Goal: Information Seeking & Learning: Learn about a topic

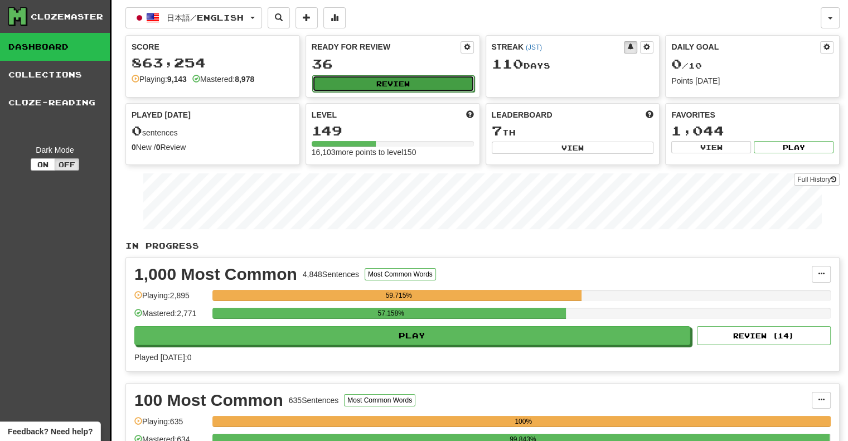
click at [367, 83] on button "Review" at bounding box center [393, 83] width 162 height 17
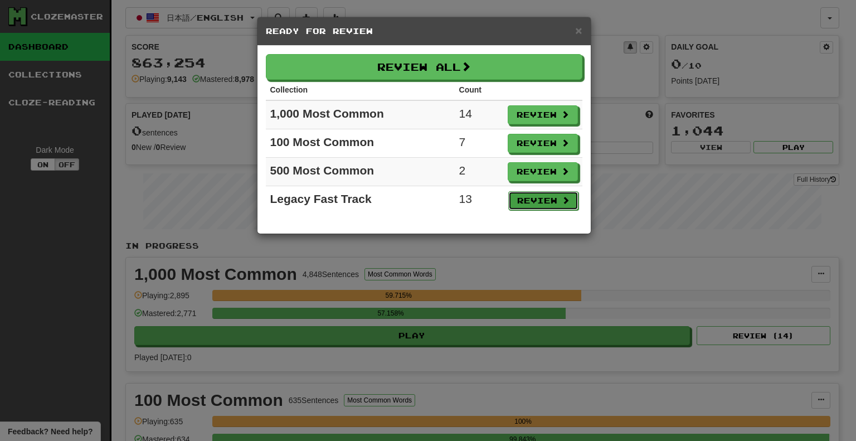
click at [549, 202] on button "Review" at bounding box center [543, 200] width 70 height 19
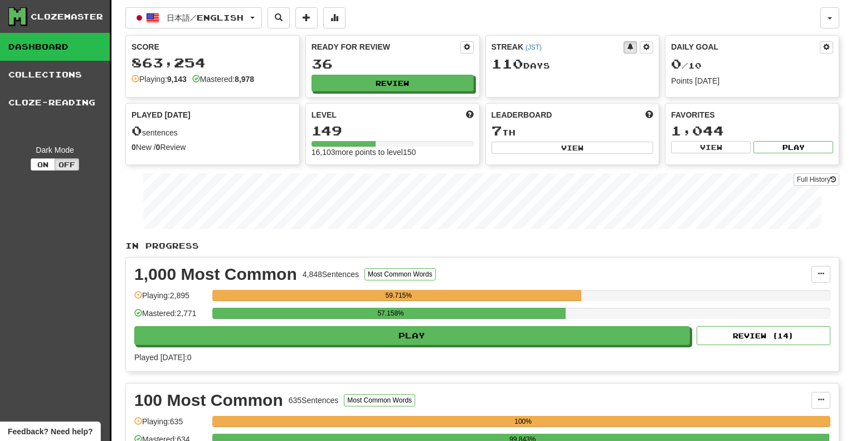
select select "**"
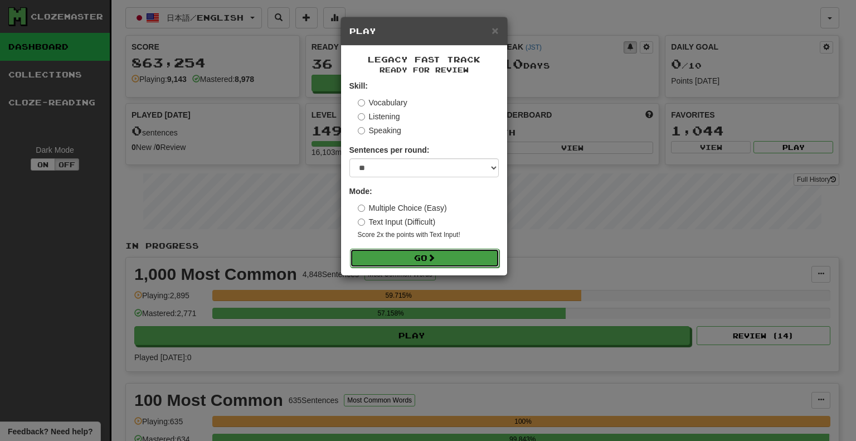
click at [453, 261] on button "Go" at bounding box center [424, 258] width 149 height 19
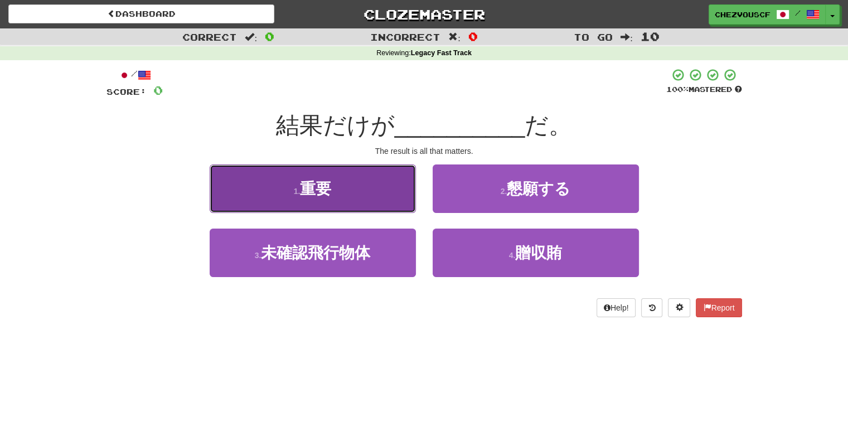
click at [388, 205] on button "1 . 重要" at bounding box center [313, 188] width 206 height 49
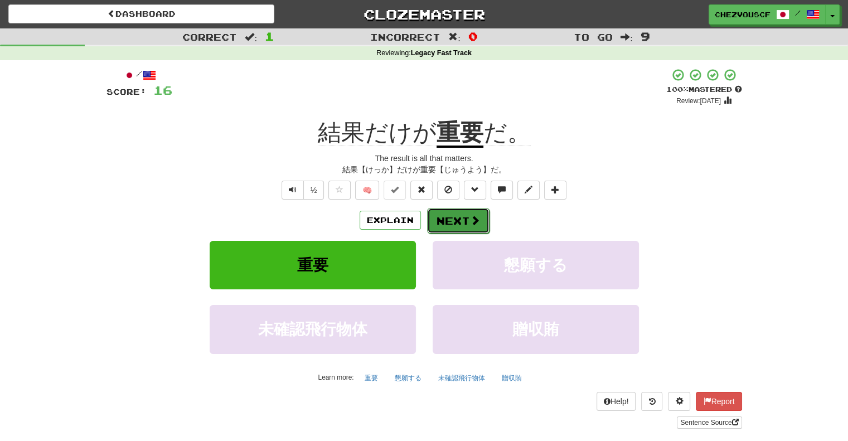
click at [471, 222] on span at bounding box center [475, 220] width 10 height 10
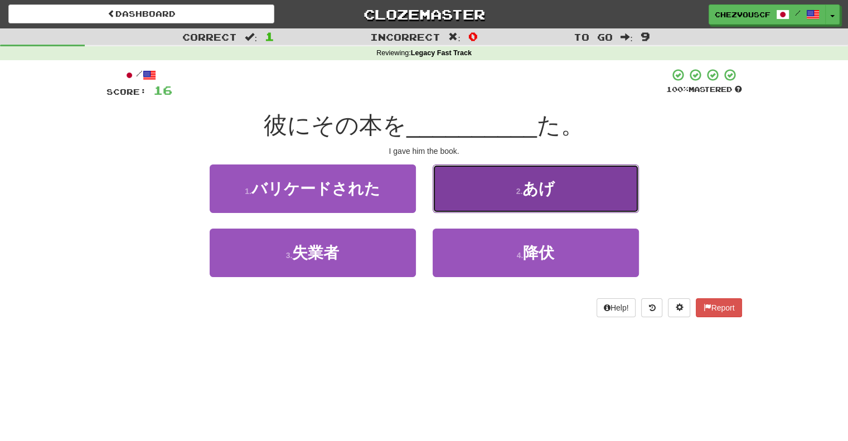
click at [501, 183] on button "2 . あげ" at bounding box center [536, 188] width 206 height 49
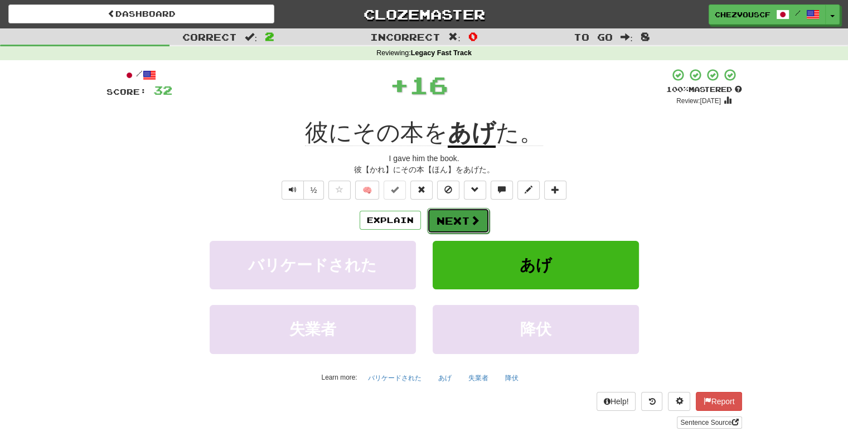
click at [472, 210] on button "Next" at bounding box center [458, 221] width 62 height 26
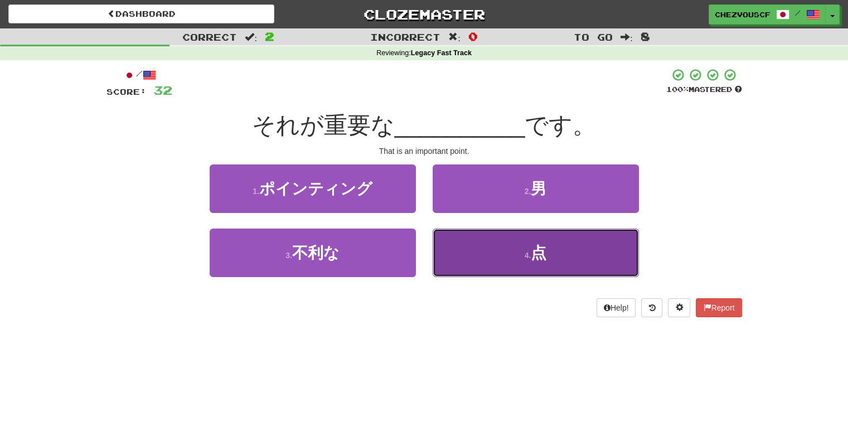
click at [483, 238] on button "4 . 点" at bounding box center [536, 253] width 206 height 49
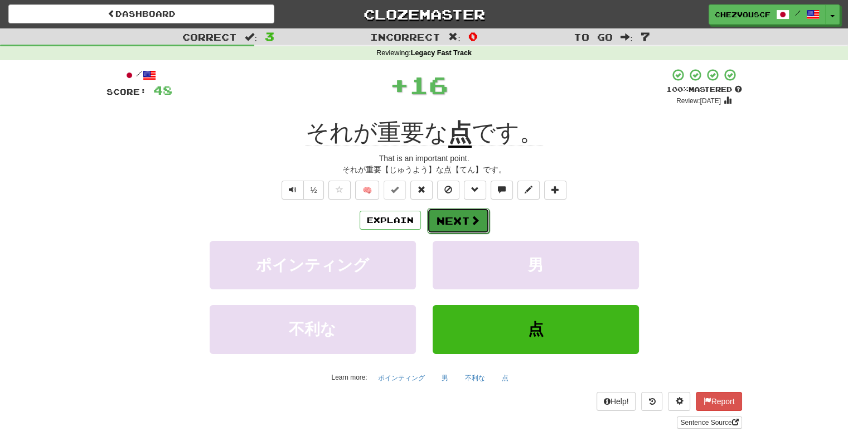
click at [471, 220] on span at bounding box center [475, 220] width 10 height 10
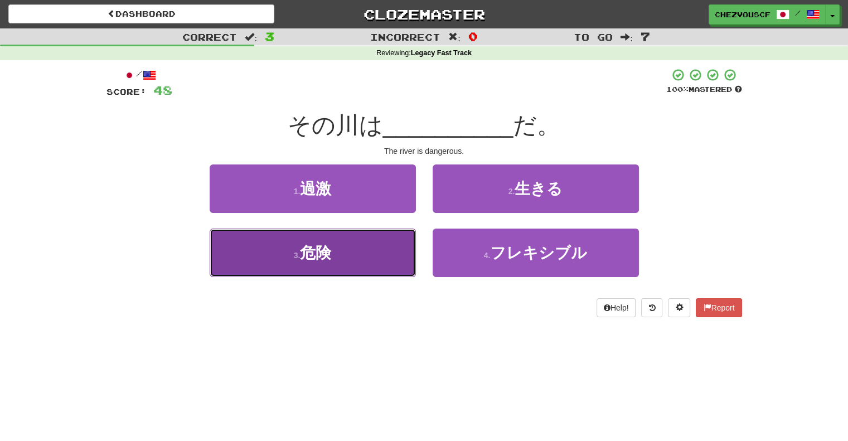
click at [400, 255] on button "3 . 危険" at bounding box center [313, 253] width 206 height 49
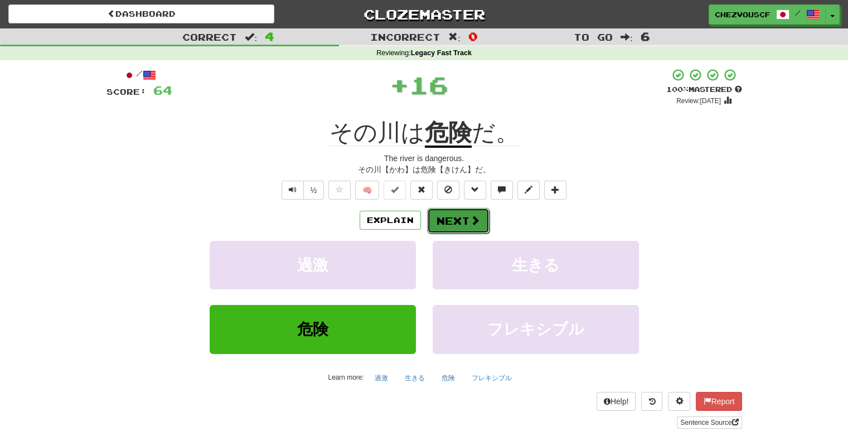
click at [459, 226] on button "Next" at bounding box center [458, 221] width 62 height 26
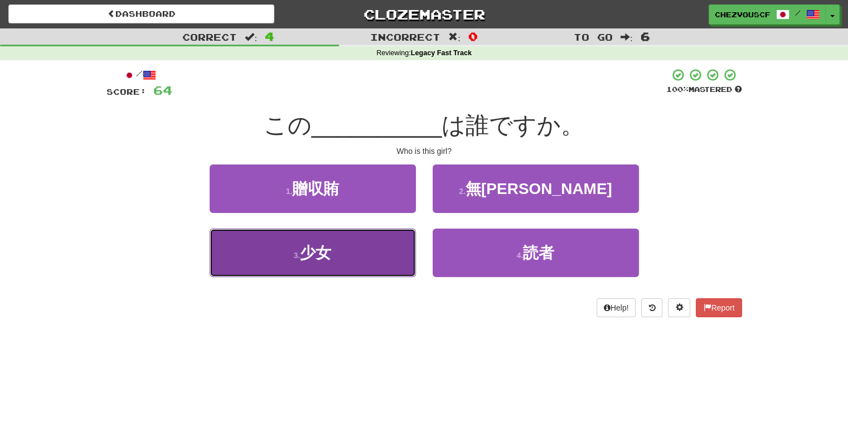
click at [394, 249] on button "3 . 少女" at bounding box center [313, 253] width 206 height 49
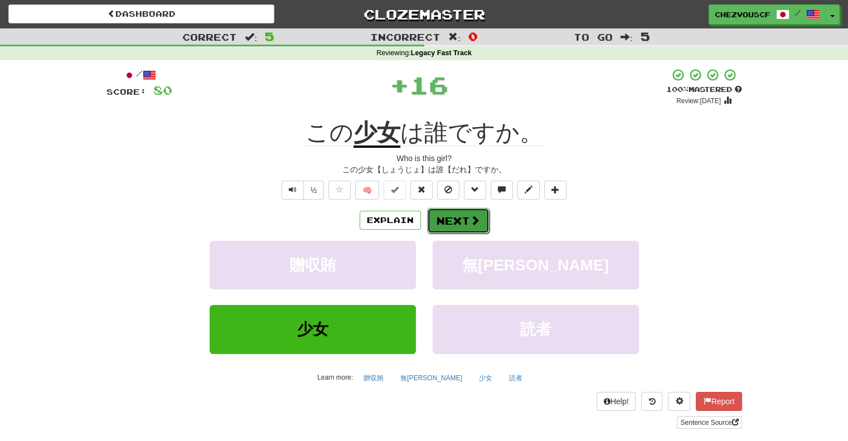
click at [455, 229] on button "Next" at bounding box center [458, 221] width 62 height 26
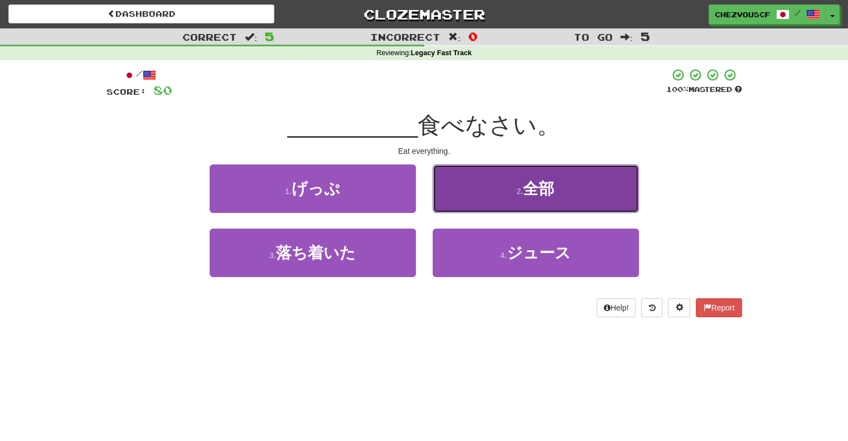
click at [474, 188] on button "2 . 全部" at bounding box center [536, 188] width 206 height 49
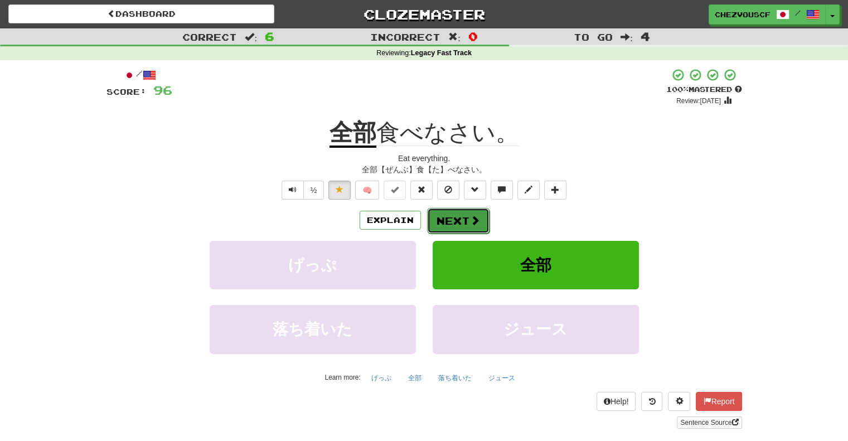
click at [453, 216] on button "Next" at bounding box center [458, 221] width 62 height 26
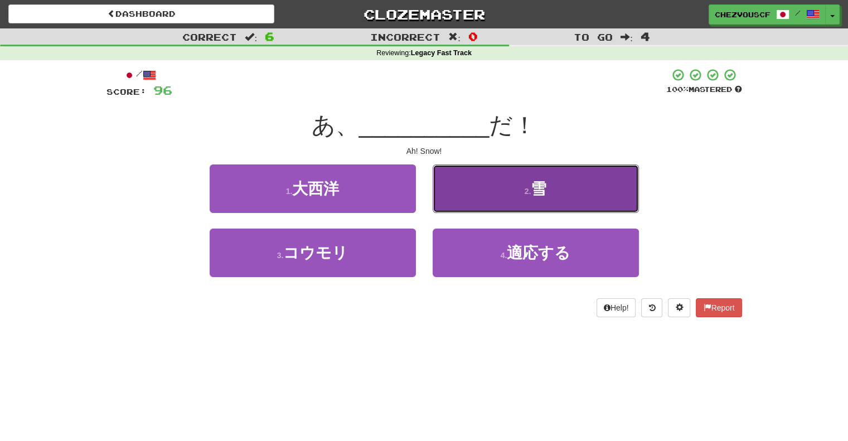
click at [471, 207] on button "2 . 雪" at bounding box center [536, 188] width 206 height 49
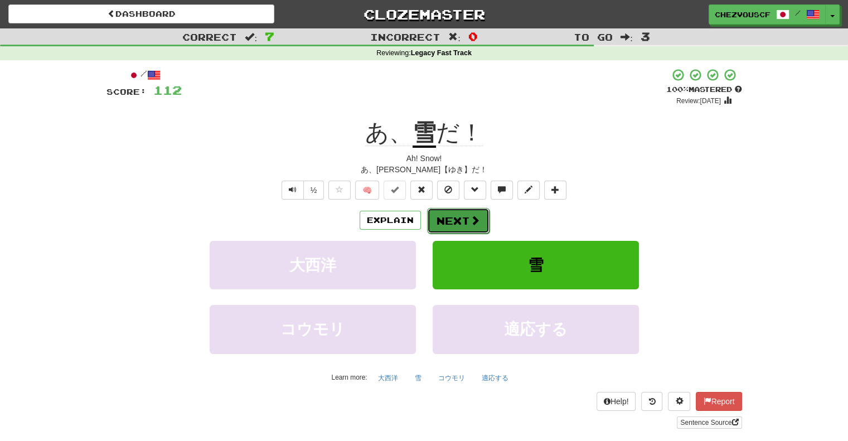
click at [461, 224] on button "Next" at bounding box center [458, 221] width 62 height 26
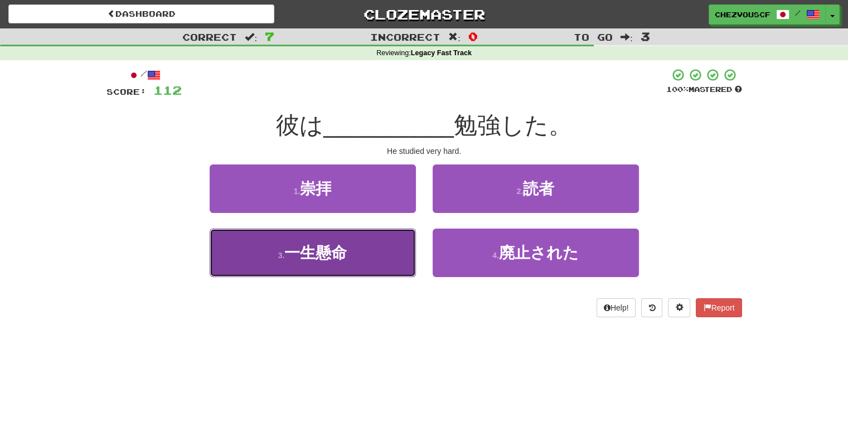
click at [397, 243] on button "3 . 一生懸命" at bounding box center [313, 253] width 206 height 49
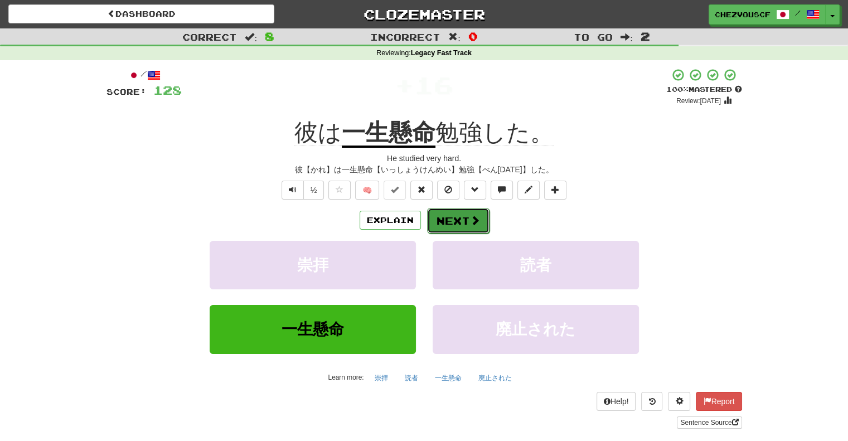
click at [472, 223] on span at bounding box center [475, 220] width 10 height 10
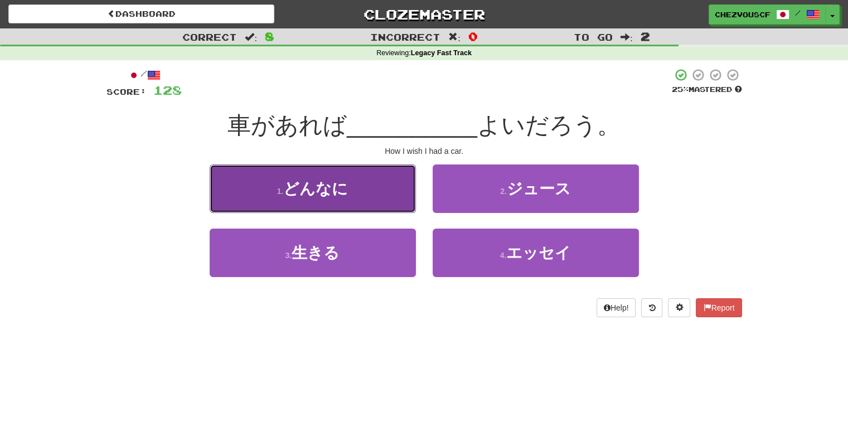
click at [390, 202] on button "1 . どんなに" at bounding box center [313, 188] width 206 height 49
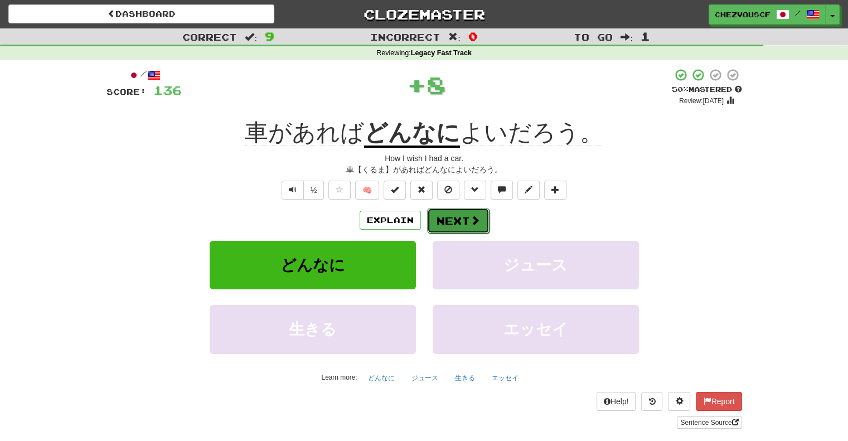
click at [477, 215] on span at bounding box center [475, 220] width 10 height 10
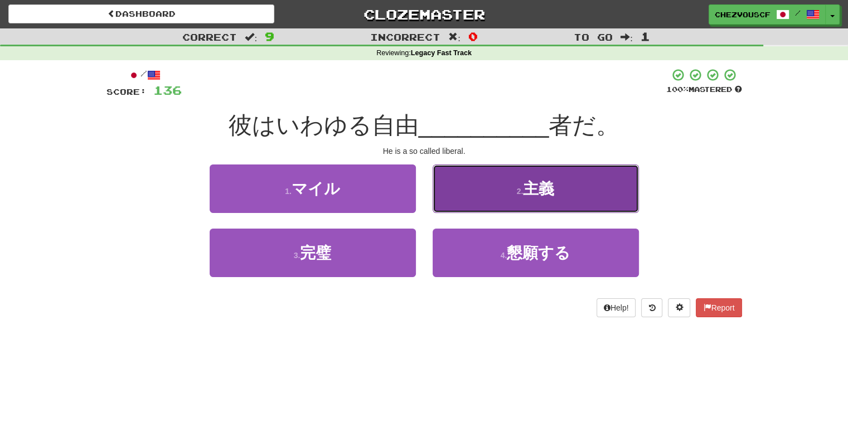
click at [505, 198] on button "2 . 主義" at bounding box center [536, 188] width 206 height 49
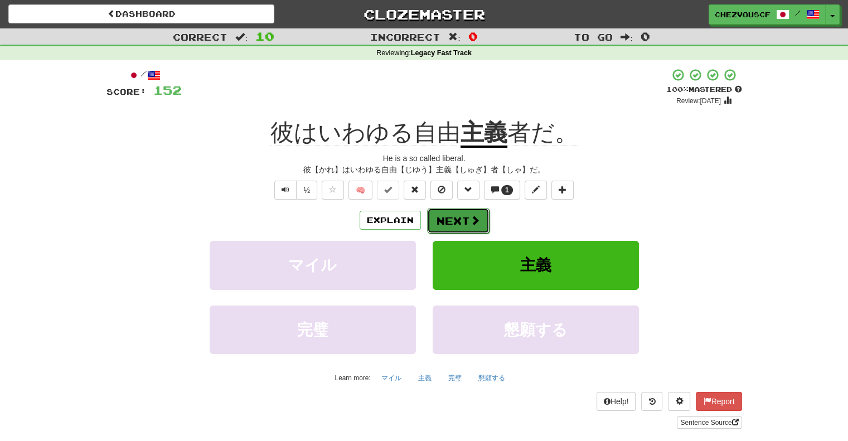
click at [462, 220] on button "Next" at bounding box center [458, 221] width 62 height 26
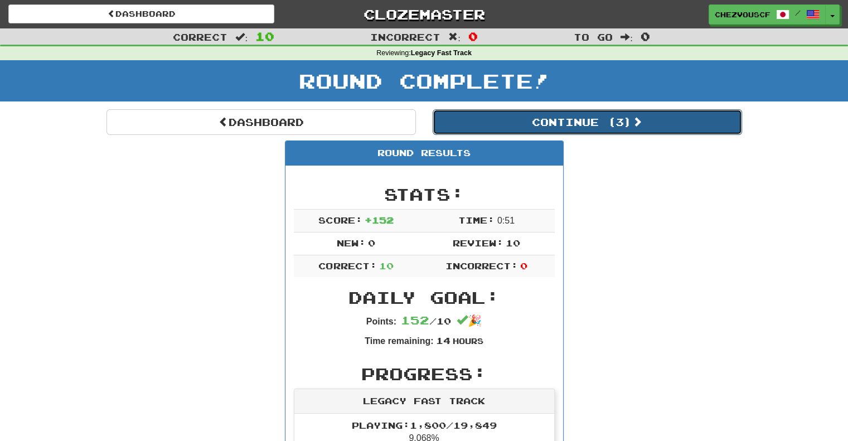
click at [643, 131] on button "Continue ( 3 )" at bounding box center [587, 122] width 309 height 26
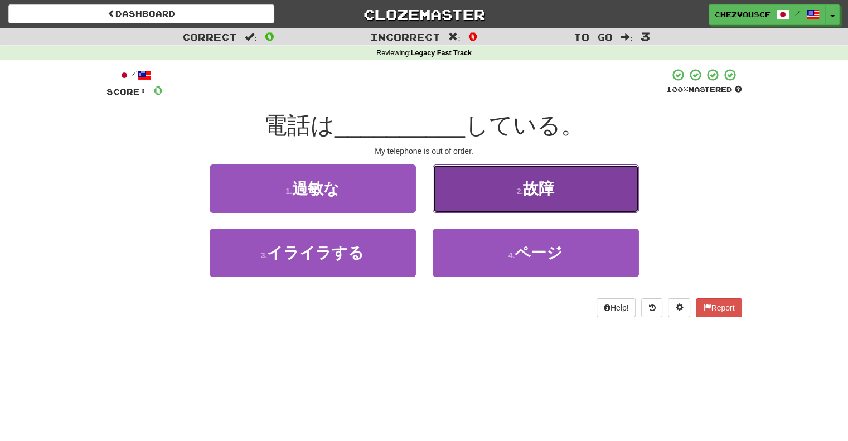
click at [582, 186] on button "2 . 故障" at bounding box center [536, 188] width 206 height 49
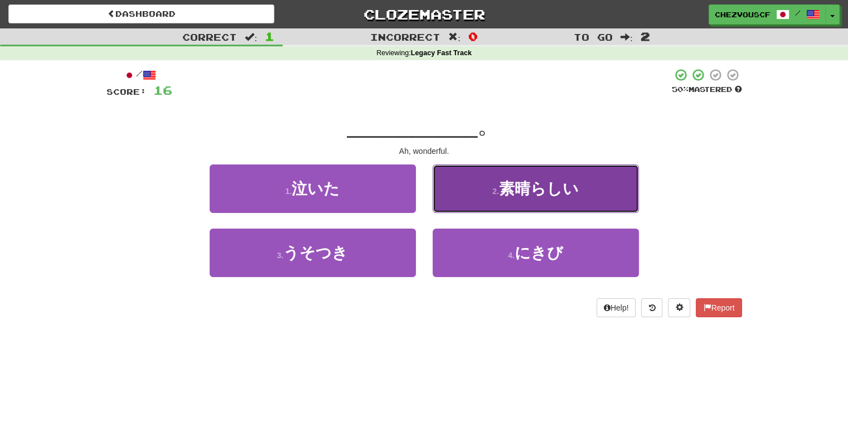
click at [514, 197] on span "素晴らしい" at bounding box center [539, 188] width 80 height 17
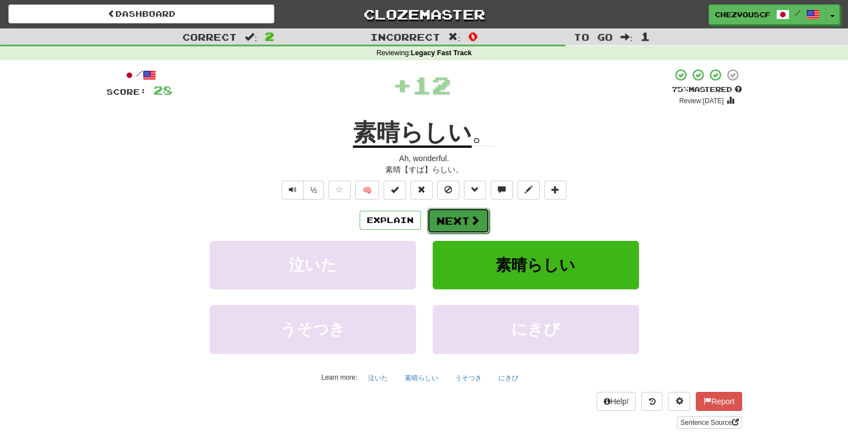
click at [482, 220] on button "Next" at bounding box center [458, 221] width 62 height 26
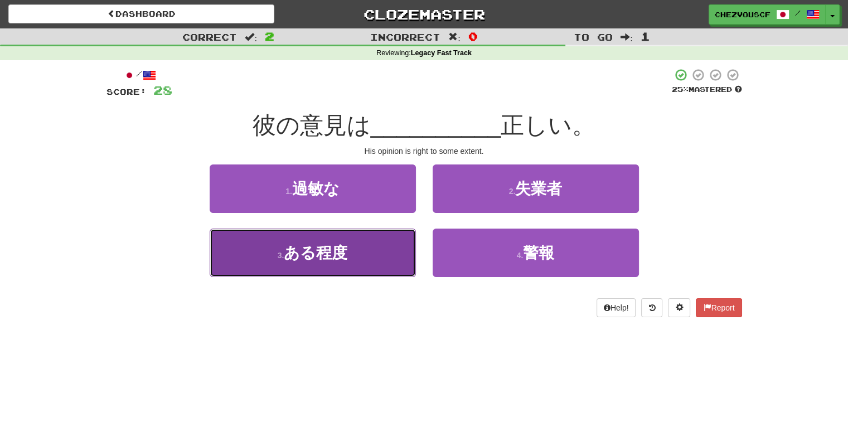
click at [387, 247] on button "3 . ある程度" at bounding box center [313, 253] width 206 height 49
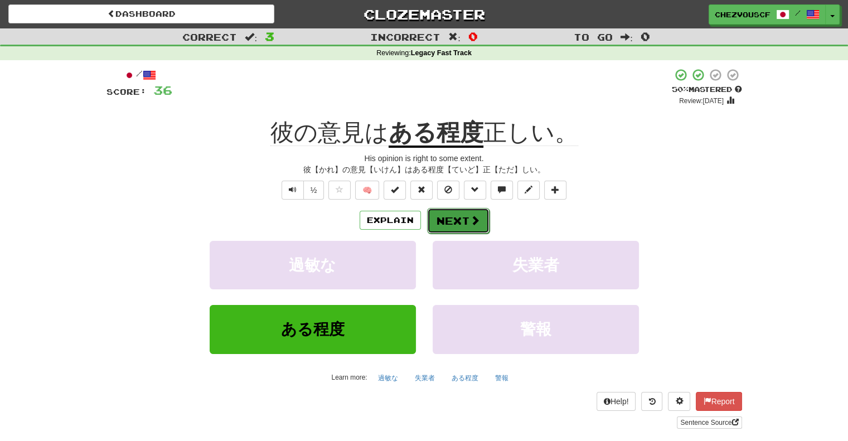
click at [462, 222] on button "Next" at bounding box center [458, 221] width 62 height 26
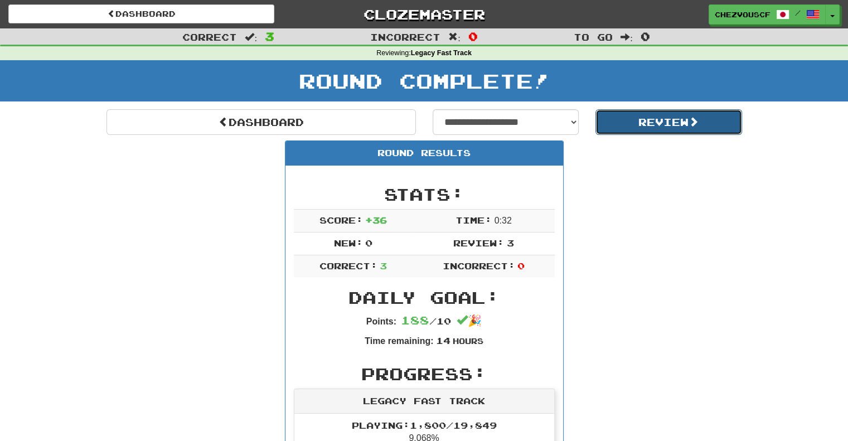
click at [633, 128] on button "Review" at bounding box center [668, 122] width 147 height 26
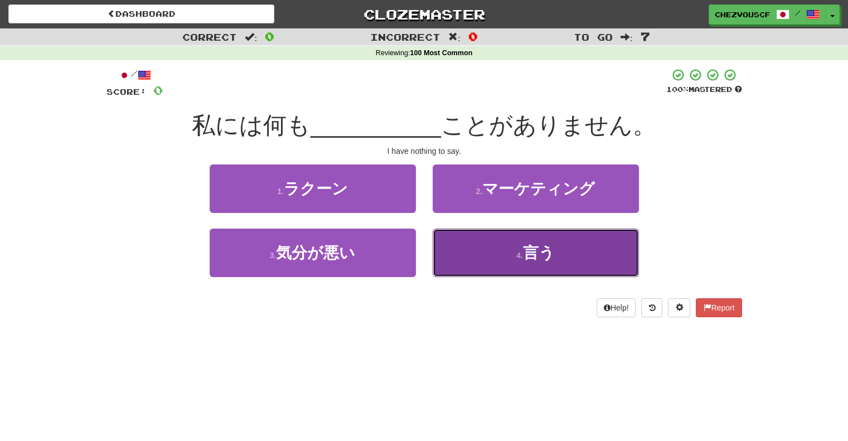
click at [582, 235] on button "4 . 言う" at bounding box center [536, 253] width 206 height 49
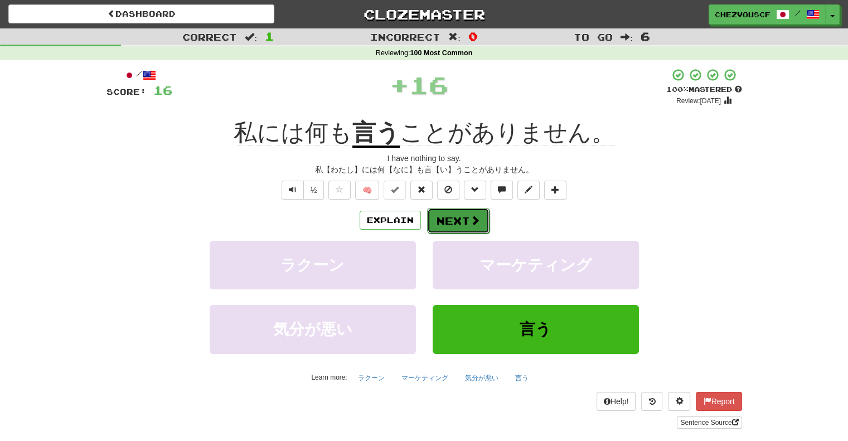
click at [472, 219] on span at bounding box center [475, 220] width 10 height 10
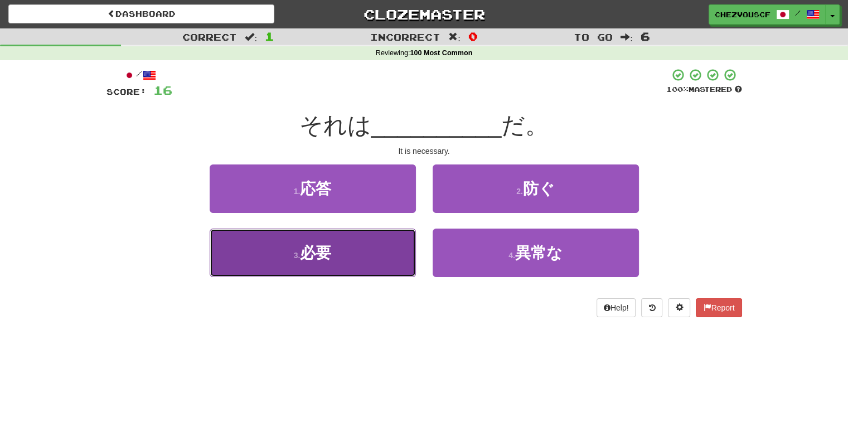
click at [393, 263] on button "3 . 必要" at bounding box center [313, 253] width 206 height 49
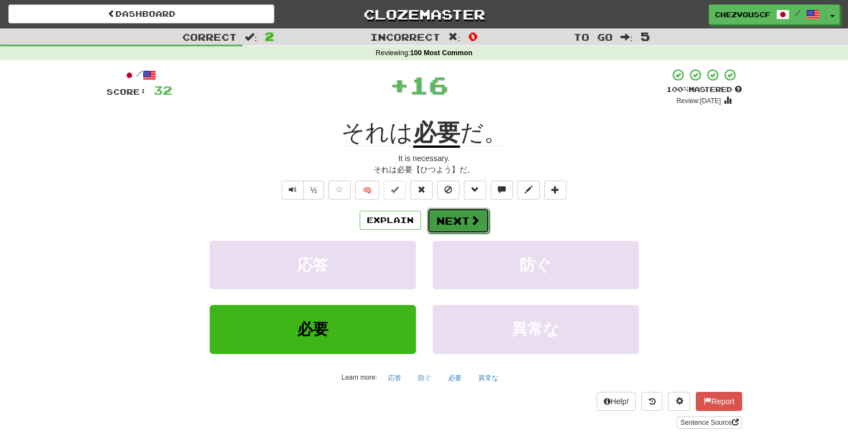
click at [476, 224] on span at bounding box center [475, 220] width 10 height 10
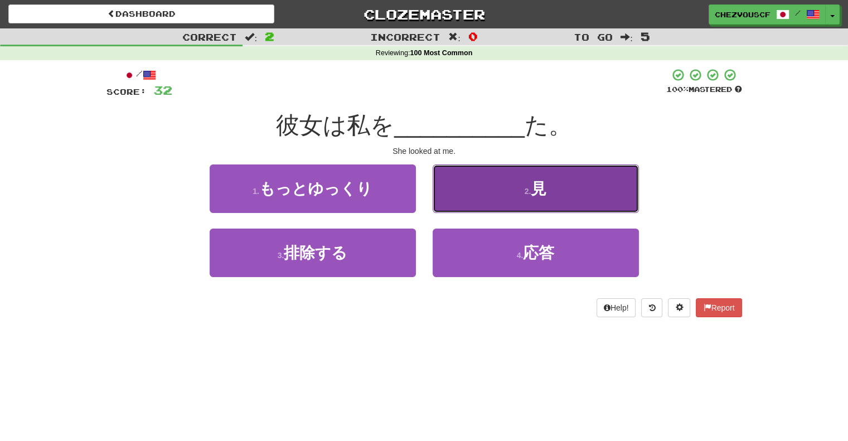
click at [504, 188] on button "2 . 見" at bounding box center [536, 188] width 206 height 49
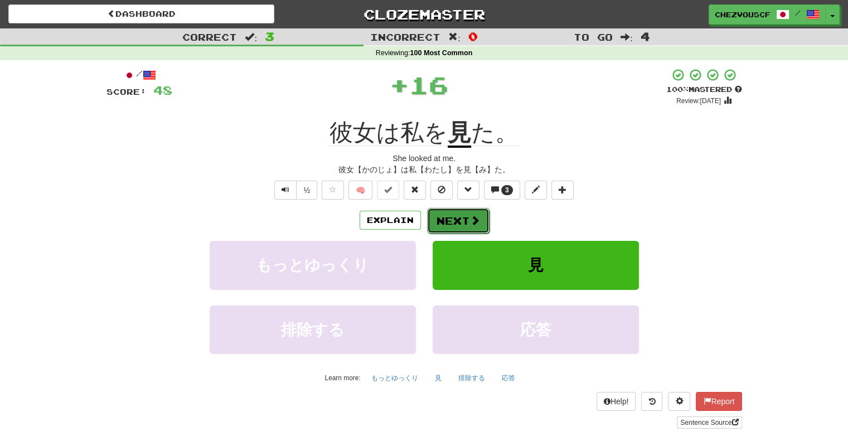
click at [473, 212] on button "Next" at bounding box center [458, 221] width 62 height 26
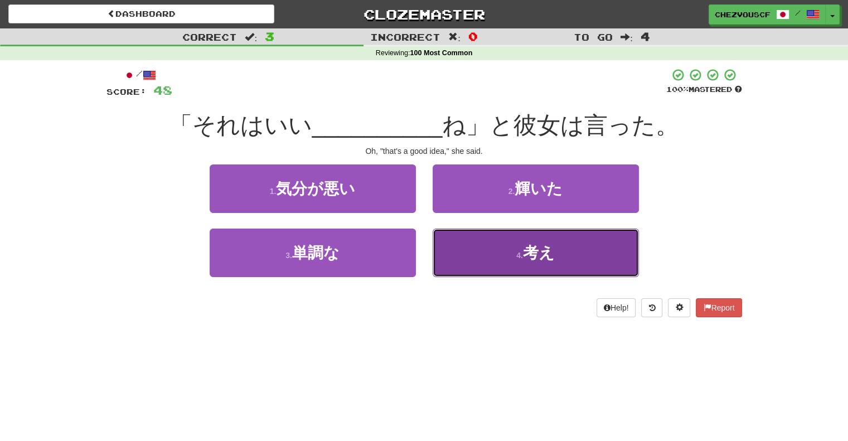
click at [487, 239] on button "4 . 考え" at bounding box center [536, 253] width 206 height 49
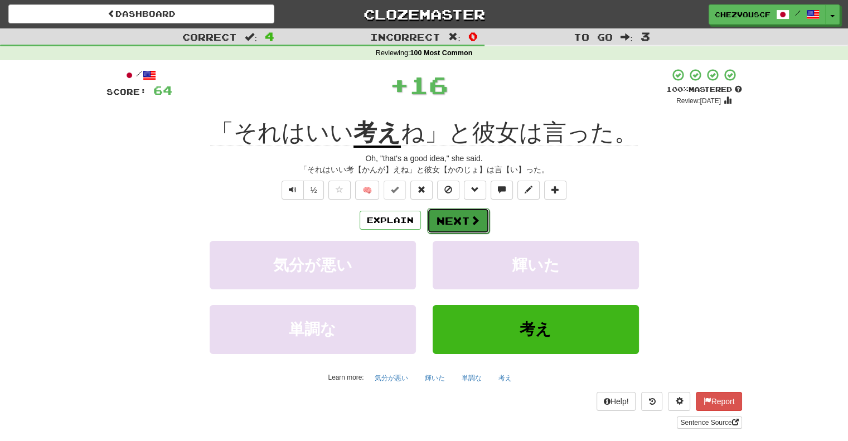
click at [471, 210] on button "Next" at bounding box center [458, 221] width 62 height 26
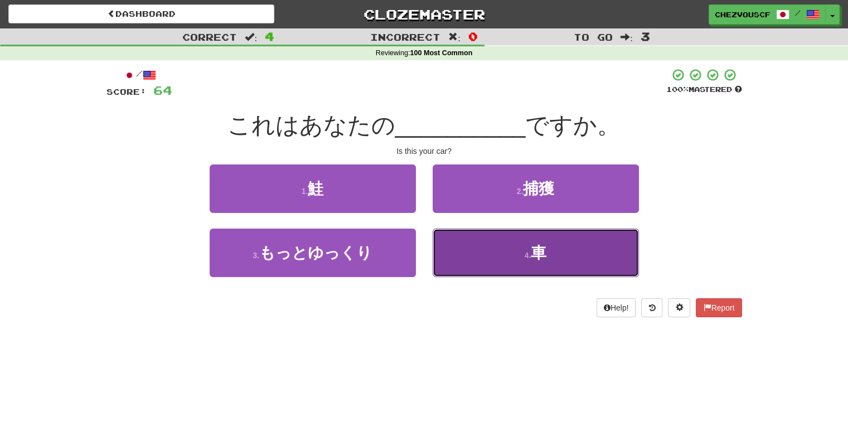
click at [486, 241] on button "4 . 車" at bounding box center [536, 253] width 206 height 49
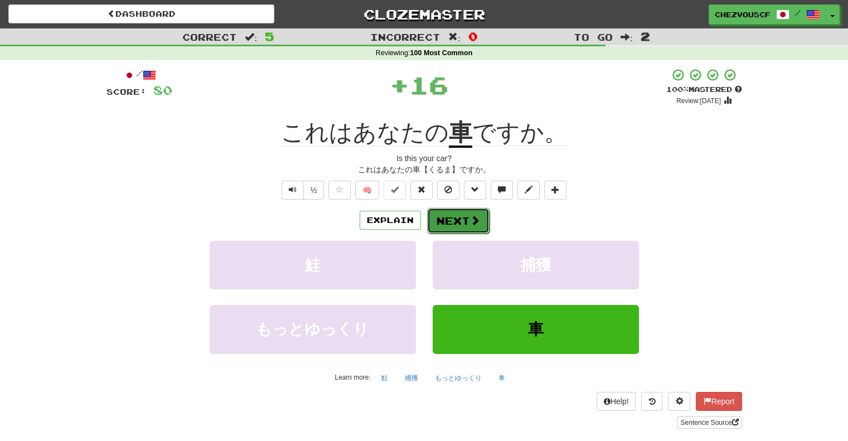
click at [473, 225] on span at bounding box center [475, 220] width 10 height 10
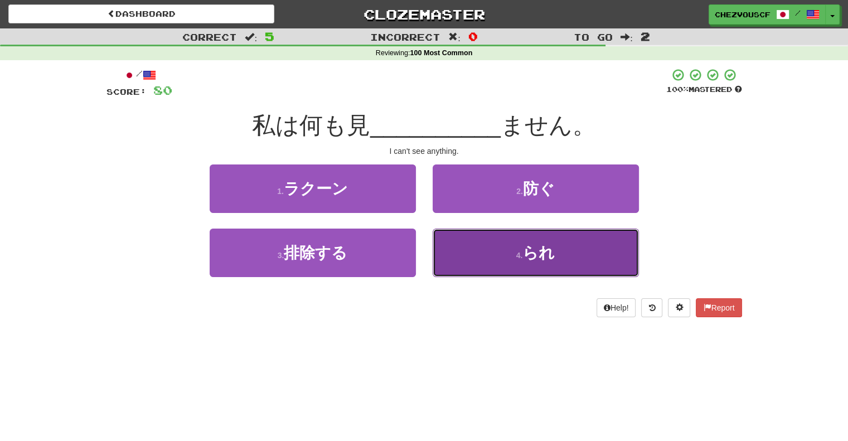
click at [481, 236] on button "4 . られ" at bounding box center [536, 253] width 206 height 49
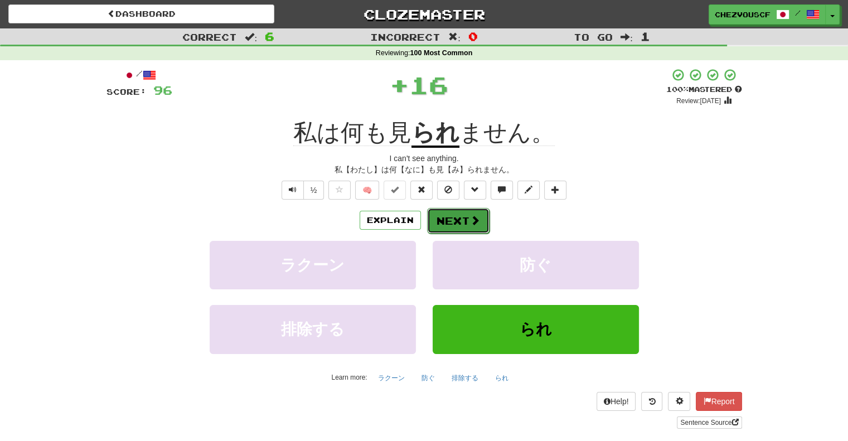
click at [476, 225] on span at bounding box center [475, 220] width 10 height 10
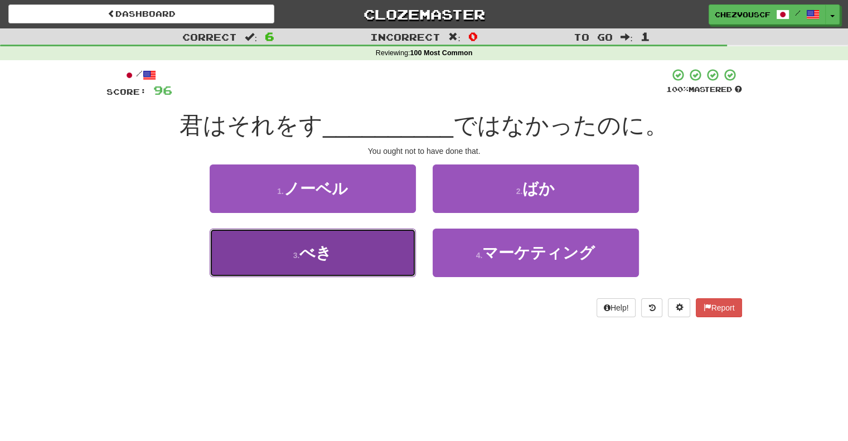
click at [378, 251] on button "3 . べき" at bounding box center [313, 253] width 206 height 49
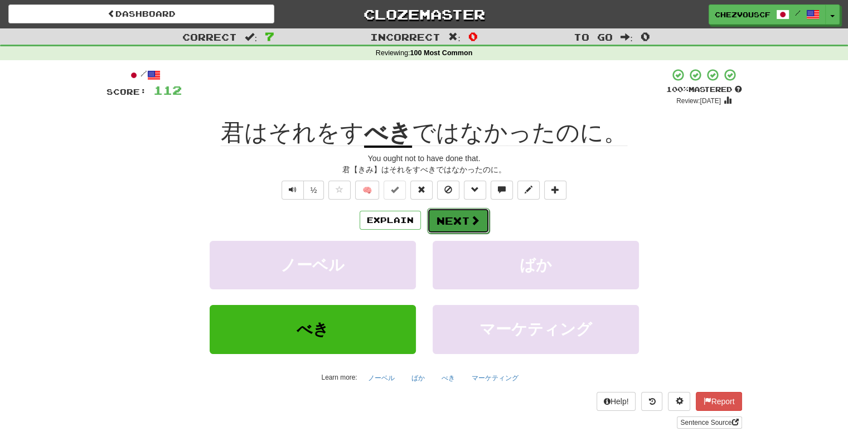
click at [473, 221] on span at bounding box center [475, 220] width 10 height 10
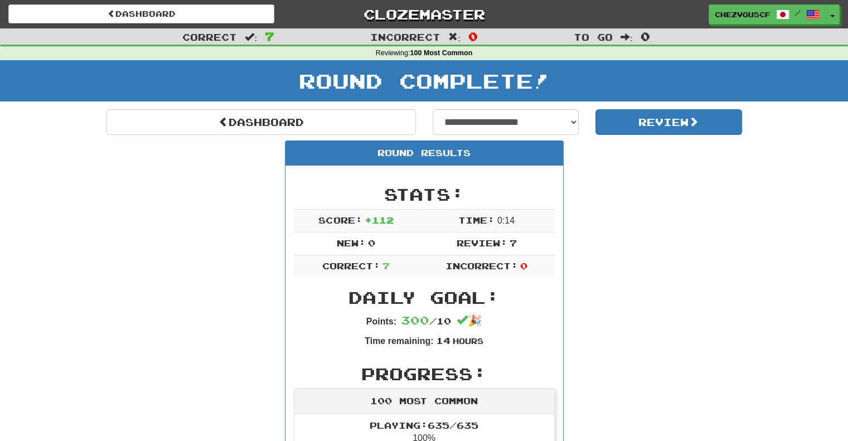
click at [473, 221] on span "Time:" at bounding box center [476, 220] width 36 height 11
click at [629, 128] on button "Review" at bounding box center [668, 122] width 147 height 26
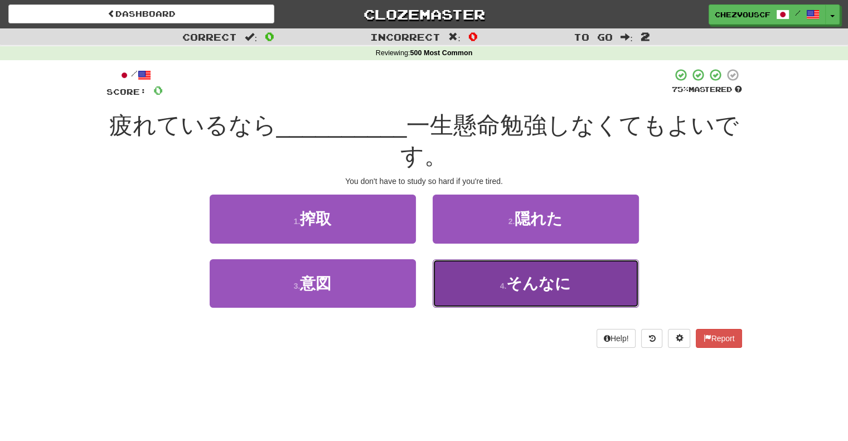
click at [527, 282] on span "そんなに" at bounding box center [538, 283] width 65 height 17
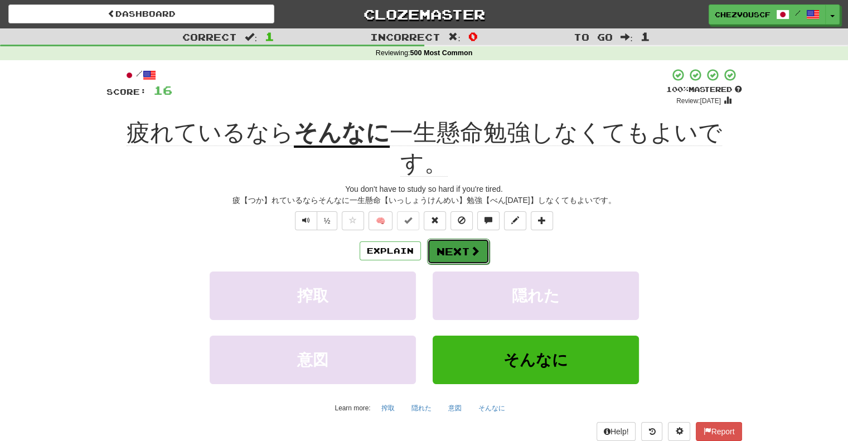
click at [475, 246] on span at bounding box center [475, 251] width 10 height 10
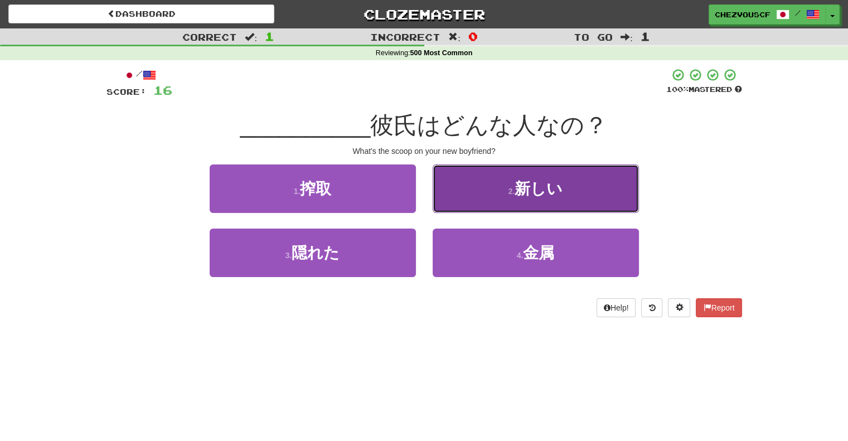
click at [515, 198] on button "2 . 新しい" at bounding box center [536, 188] width 206 height 49
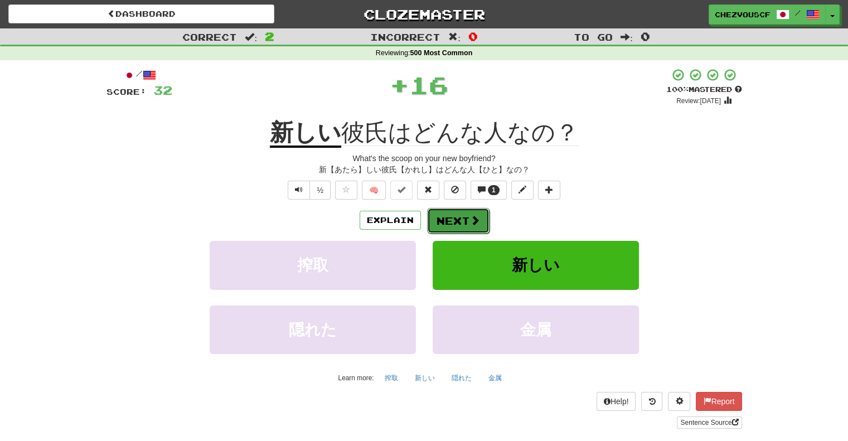
click at [461, 213] on button "Next" at bounding box center [458, 221] width 62 height 26
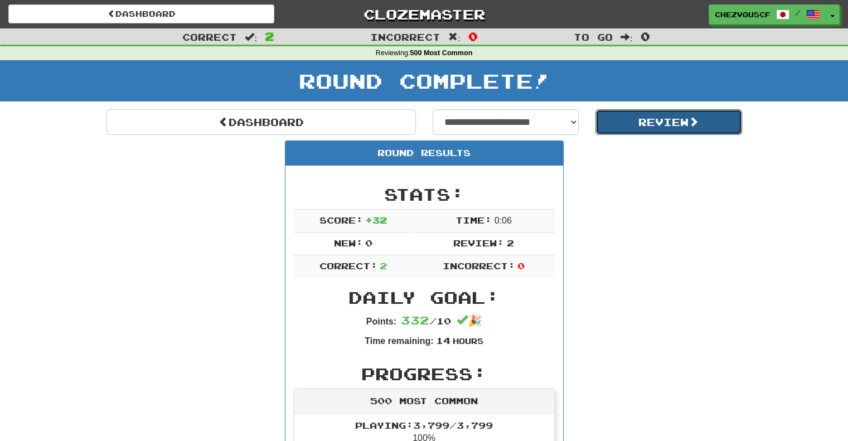
click at [632, 121] on button "Review" at bounding box center [668, 122] width 147 height 26
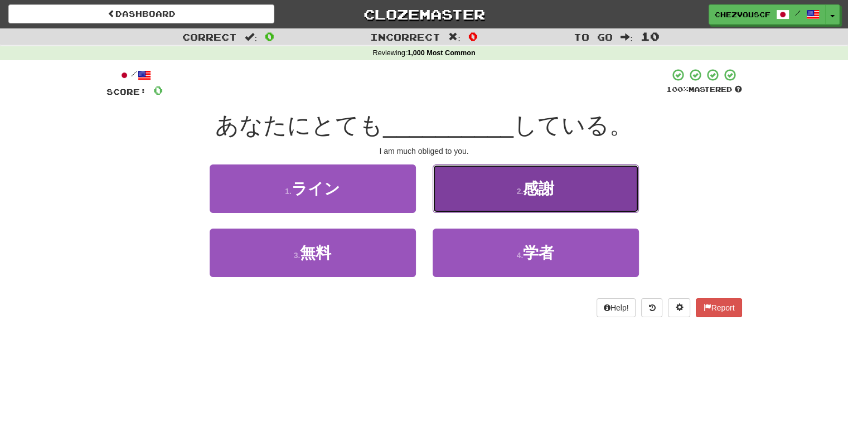
click at [497, 202] on button "2 . 感謝" at bounding box center [536, 188] width 206 height 49
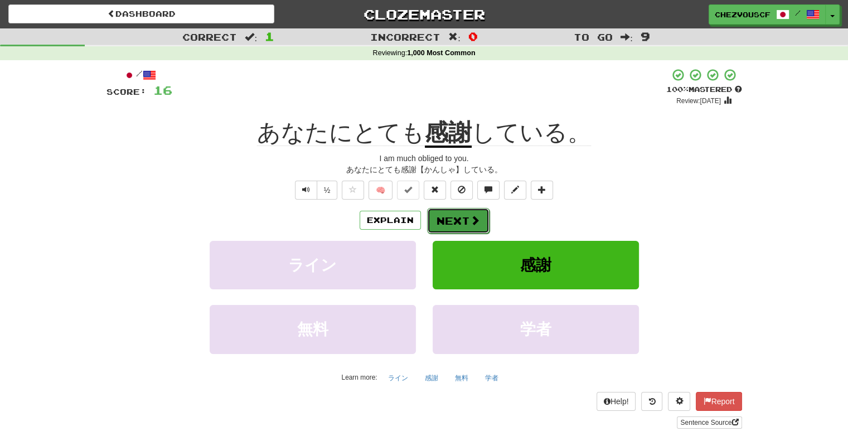
click at [457, 220] on button "Next" at bounding box center [458, 221] width 62 height 26
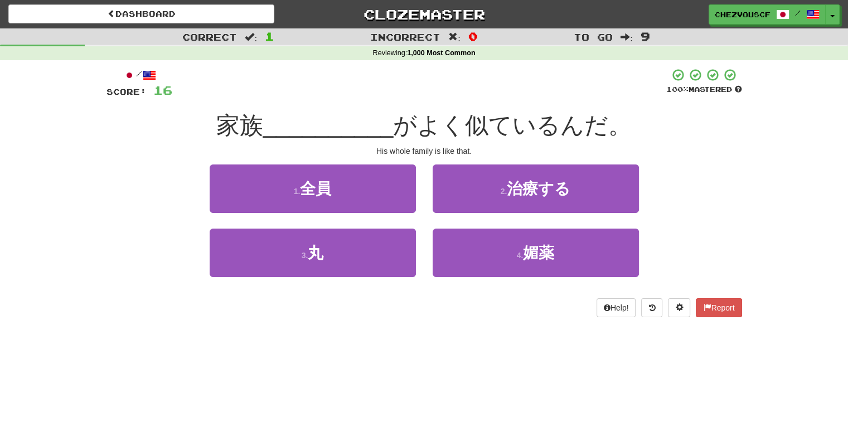
click at [457, 220] on div "2 . 治療する" at bounding box center [535, 196] width 223 height 64
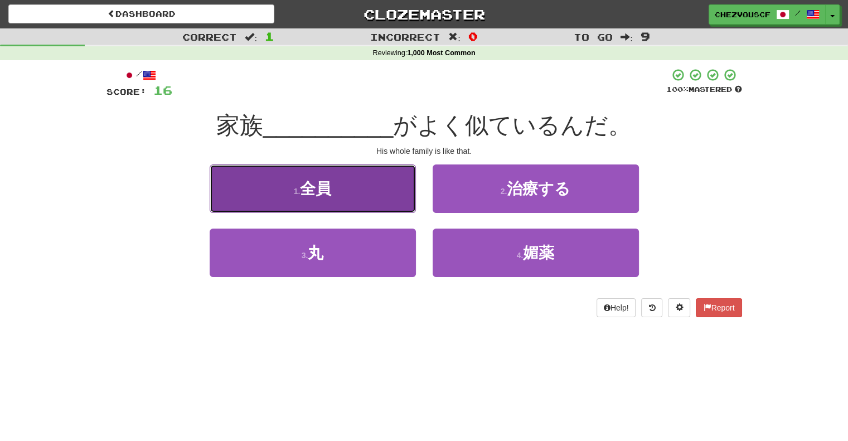
click at [378, 190] on button "1 . 全員" at bounding box center [313, 188] width 206 height 49
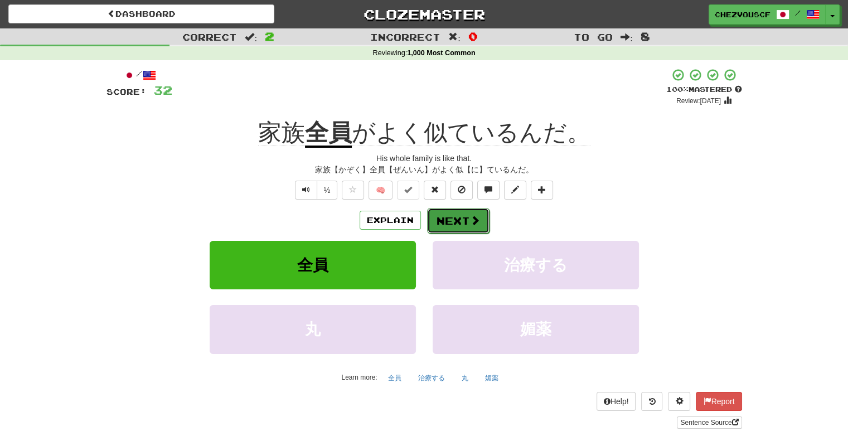
click at [469, 230] on button "Next" at bounding box center [458, 221] width 62 height 26
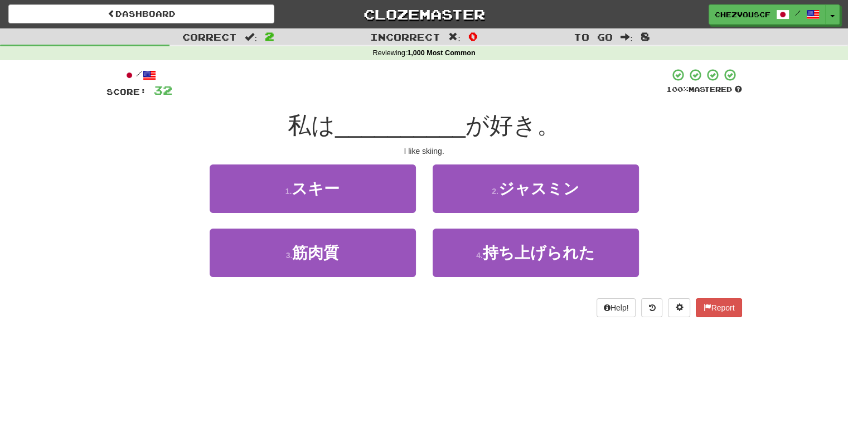
click at [416, 201] on div "1 . スキー" at bounding box center [312, 196] width 223 height 64
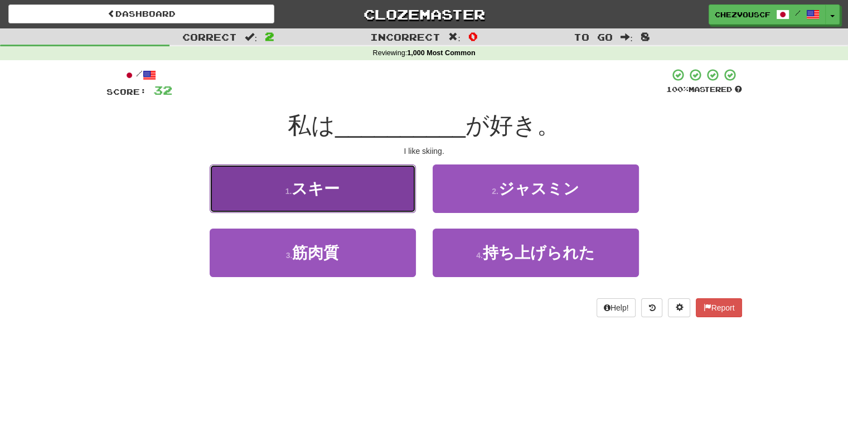
click at [412, 200] on button "1 . スキー" at bounding box center [313, 188] width 206 height 49
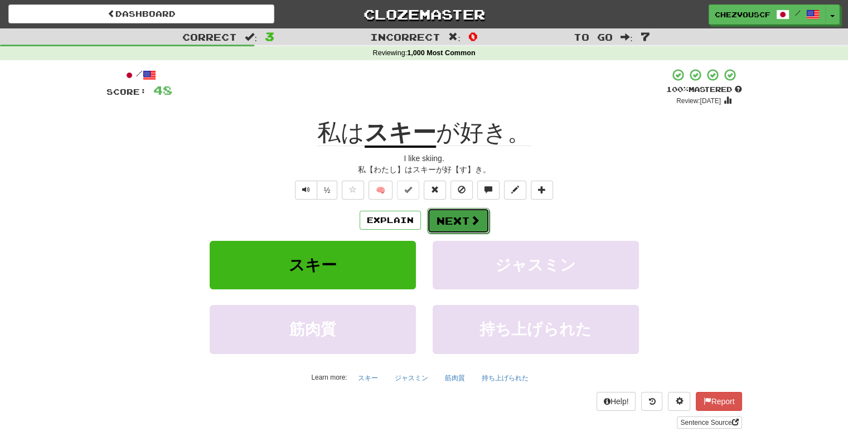
click at [438, 222] on button "Next" at bounding box center [458, 221] width 62 height 26
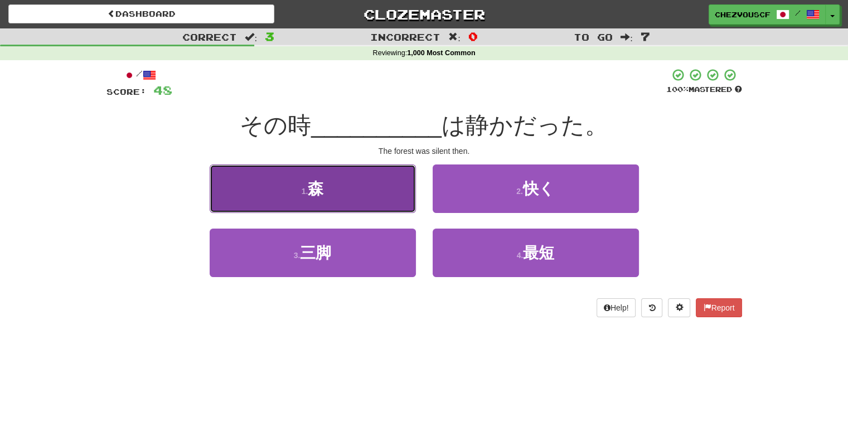
click at [372, 187] on button "1 . 森" at bounding box center [313, 188] width 206 height 49
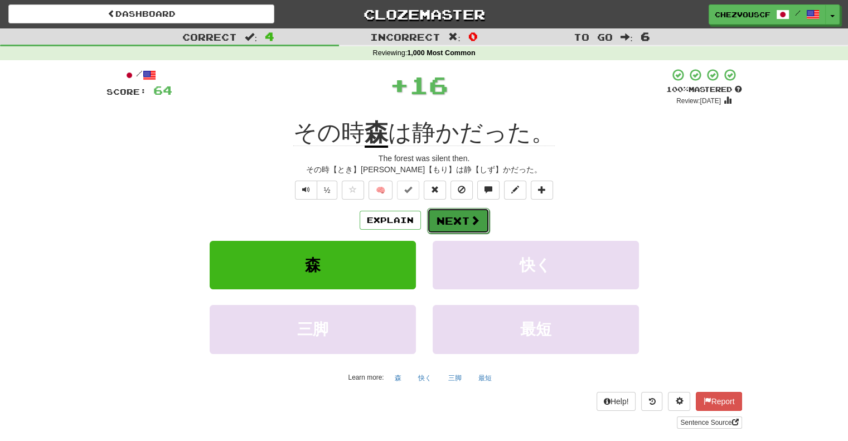
click at [472, 222] on span at bounding box center [475, 220] width 10 height 10
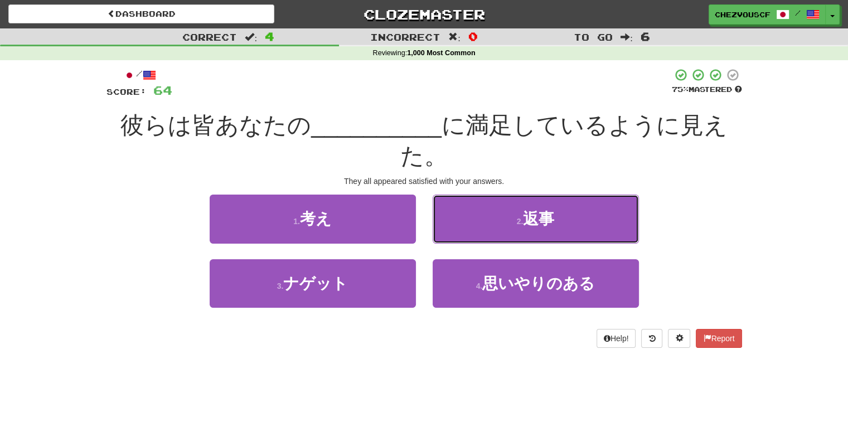
click at [472, 222] on button "2 . 返事" at bounding box center [536, 219] width 206 height 49
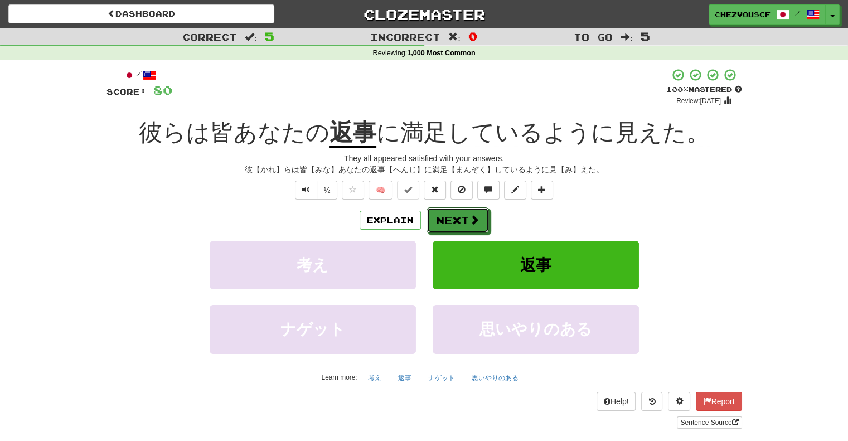
click at [472, 222] on span at bounding box center [474, 220] width 10 height 10
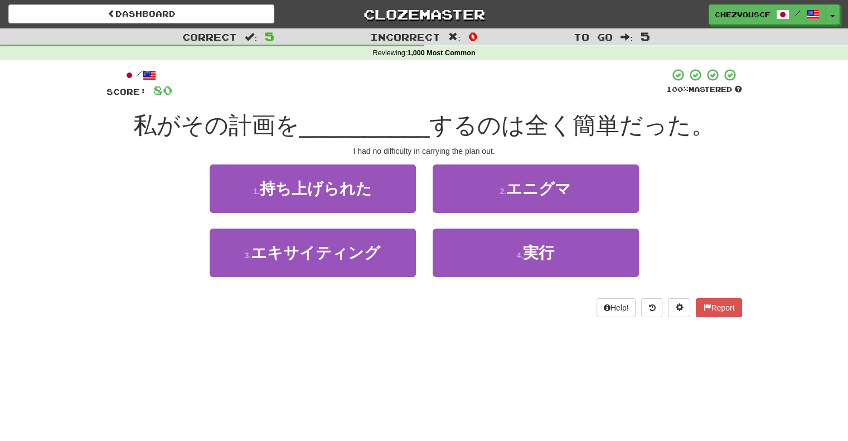
click at [472, 222] on div "2 . エニグマ" at bounding box center [535, 196] width 223 height 64
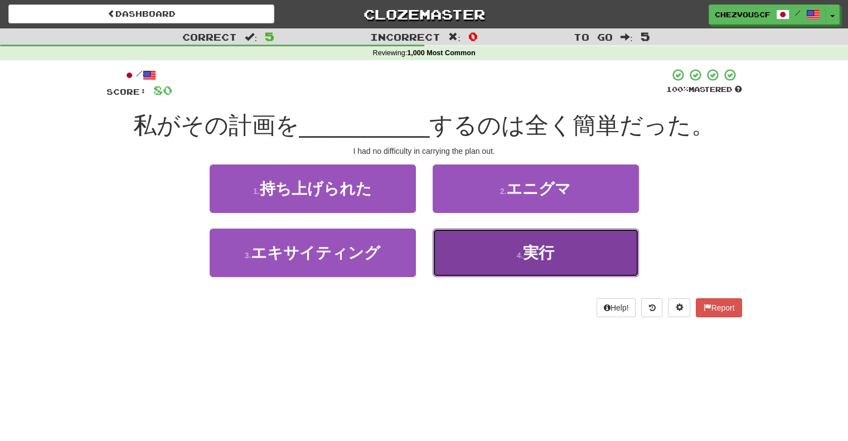
click at [489, 263] on button "4 . 実行" at bounding box center [536, 253] width 206 height 49
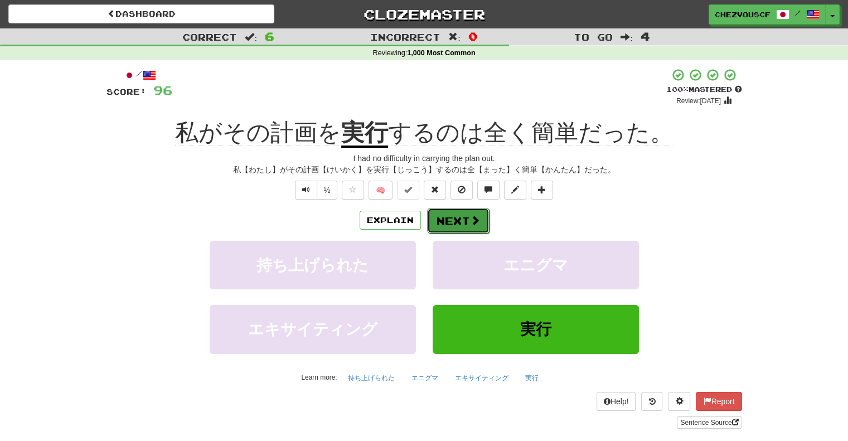
click at [473, 214] on button "Next" at bounding box center [458, 221] width 62 height 26
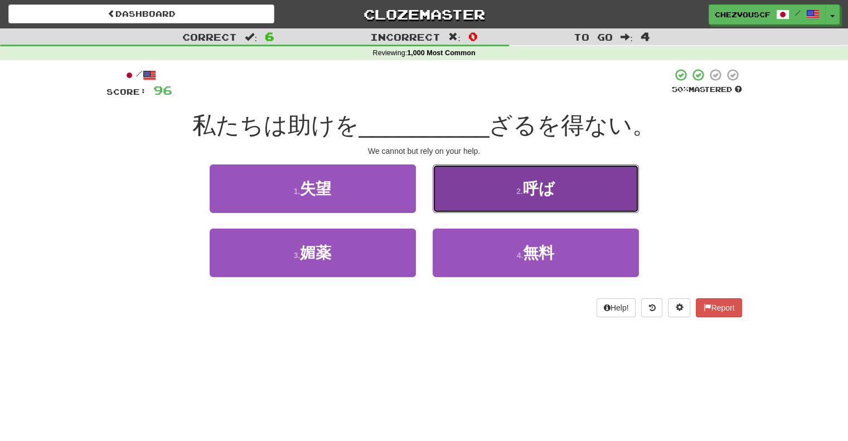
click at [503, 207] on button "2 . 呼ば" at bounding box center [536, 188] width 206 height 49
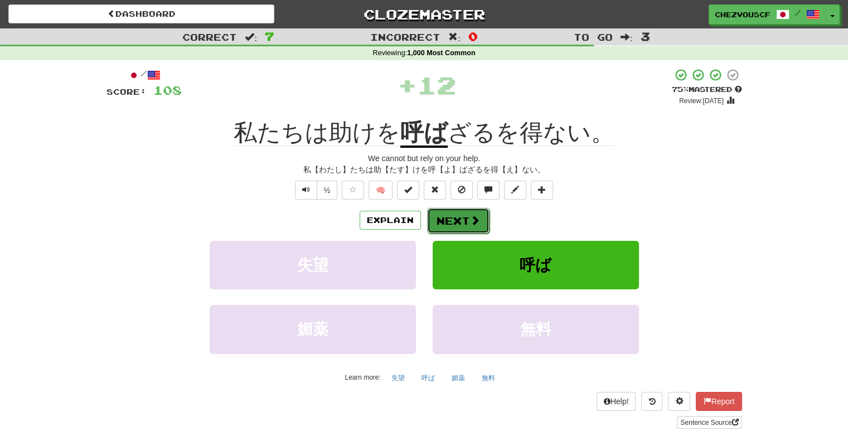
click at [476, 220] on span at bounding box center [475, 220] width 10 height 10
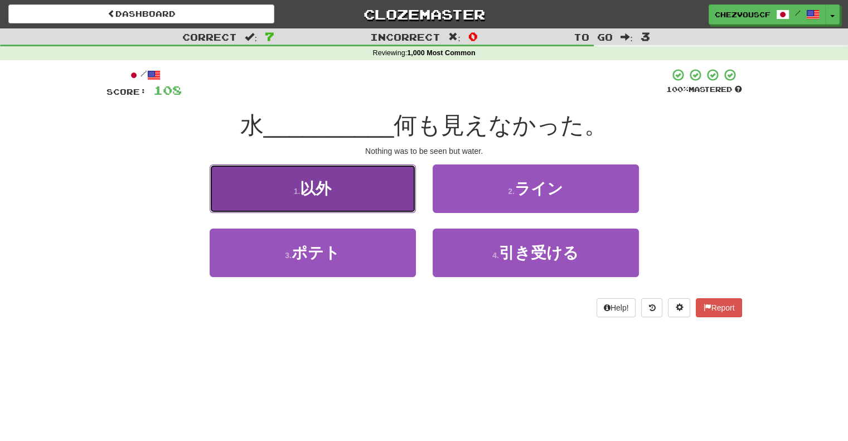
click at [387, 191] on button "1 . 以外" at bounding box center [313, 188] width 206 height 49
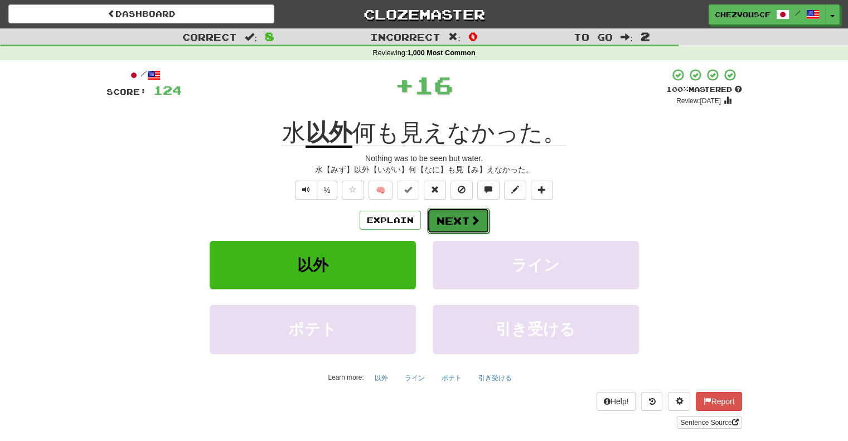
click at [475, 219] on span at bounding box center [475, 220] width 10 height 10
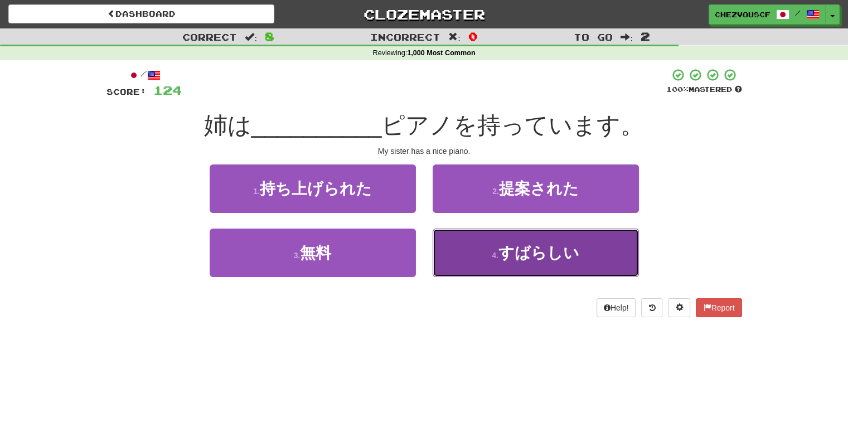
click at [491, 246] on button "4 . すばらしい" at bounding box center [536, 253] width 206 height 49
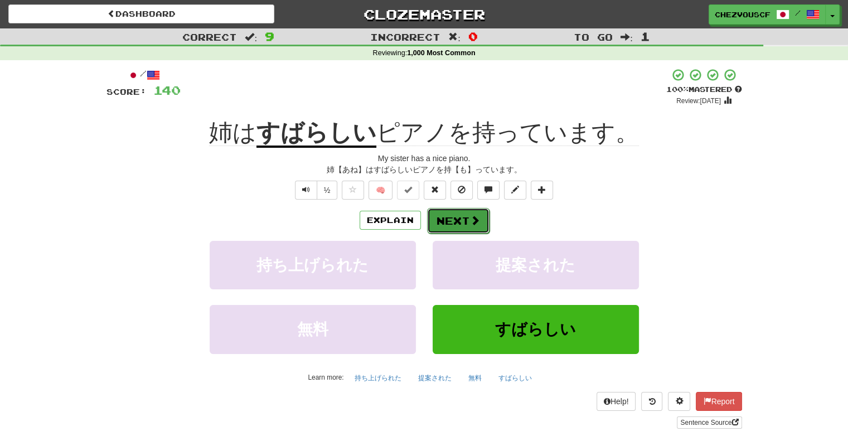
click at [483, 224] on button "Next" at bounding box center [458, 221] width 62 height 26
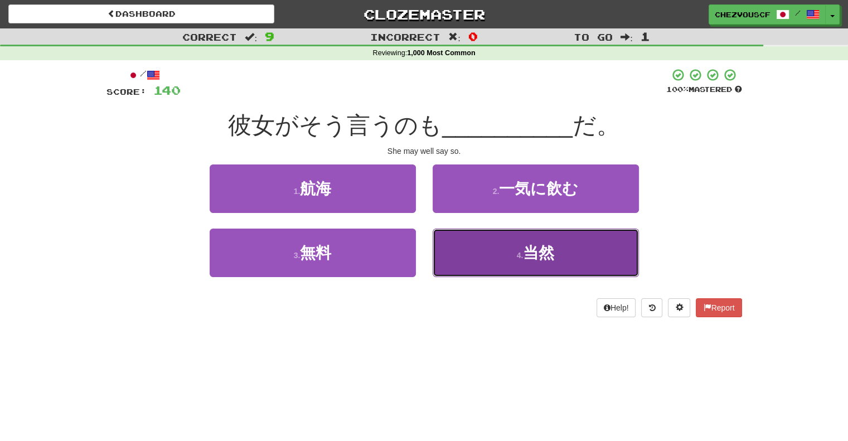
click at [453, 253] on button "4 . 当然" at bounding box center [536, 253] width 206 height 49
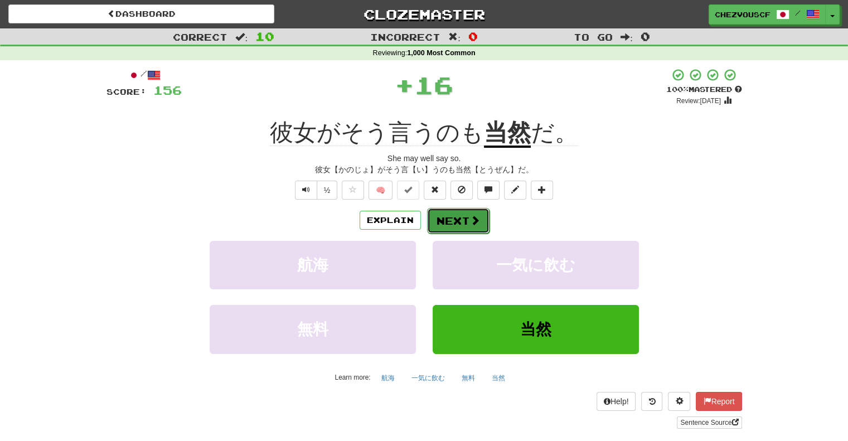
click at [463, 222] on button "Next" at bounding box center [458, 221] width 62 height 26
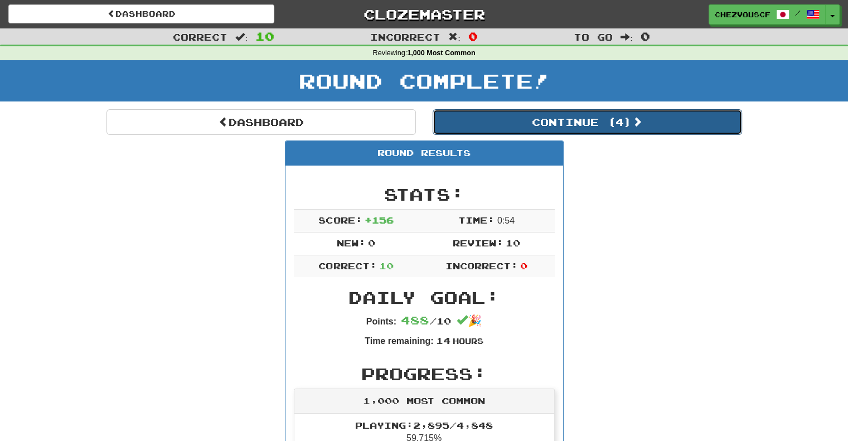
click at [553, 133] on button "Continue ( 4 )" at bounding box center [587, 122] width 309 height 26
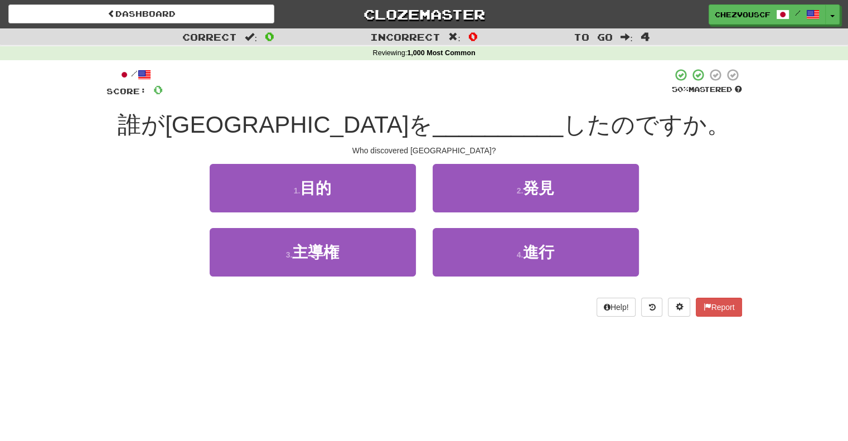
click at [553, 133] on div "/ Score: 0 50 % Mastered 誰がアメリカを __________ したのですか。 Who discovered America? 1 .…" at bounding box center [424, 192] width 636 height 249
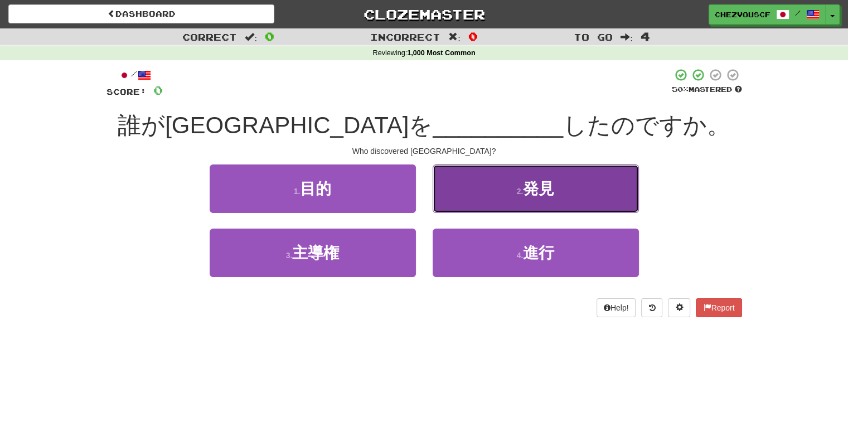
click at [510, 172] on button "2 . 発見" at bounding box center [536, 188] width 206 height 49
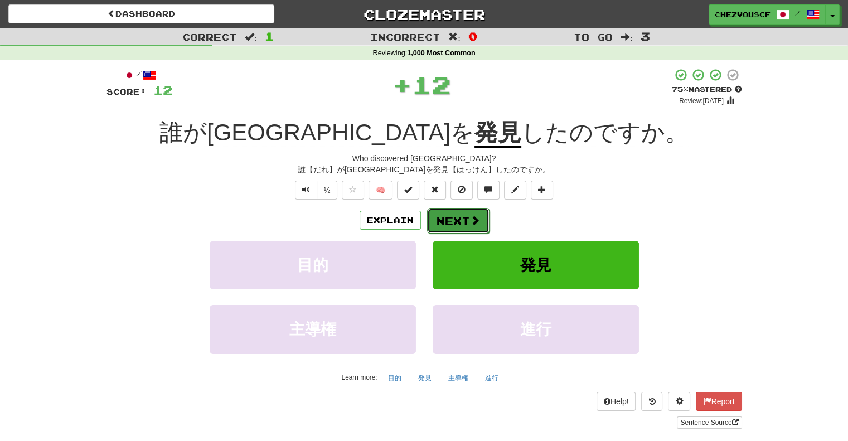
click at [466, 214] on button "Next" at bounding box center [458, 221] width 62 height 26
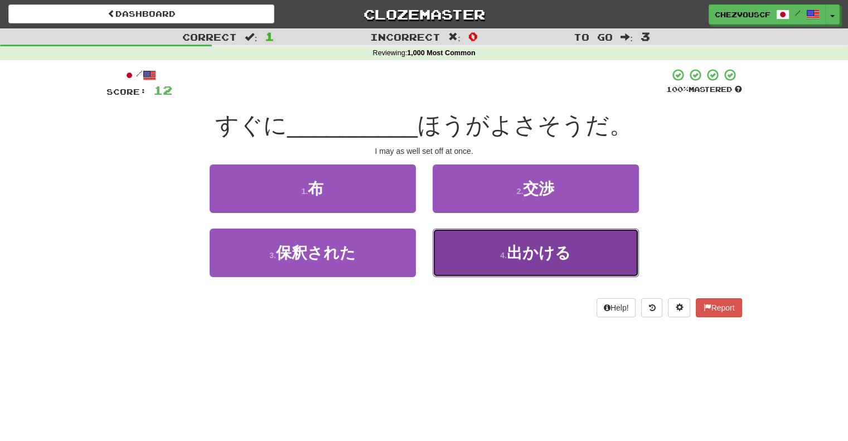
click at [476, 235] on button "4 . 出かける" at bounding box center [536, 253] width 206 height 49
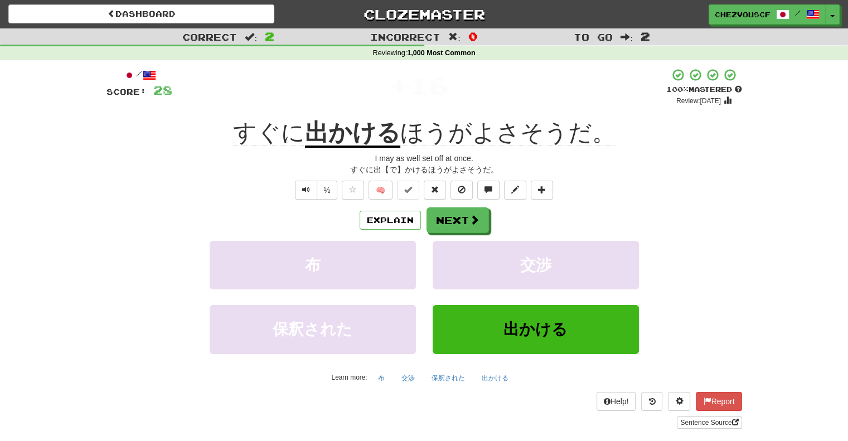
click at [476, 235] on div "Explain Next 布 交渉 保釈された 出かける Learn more: 布 交渉 保釈された 出かける" at bounding box center [424, 296] width 636 height 179
click at [470, 220] on span at bounding box center [475, 220] width 10 height 10
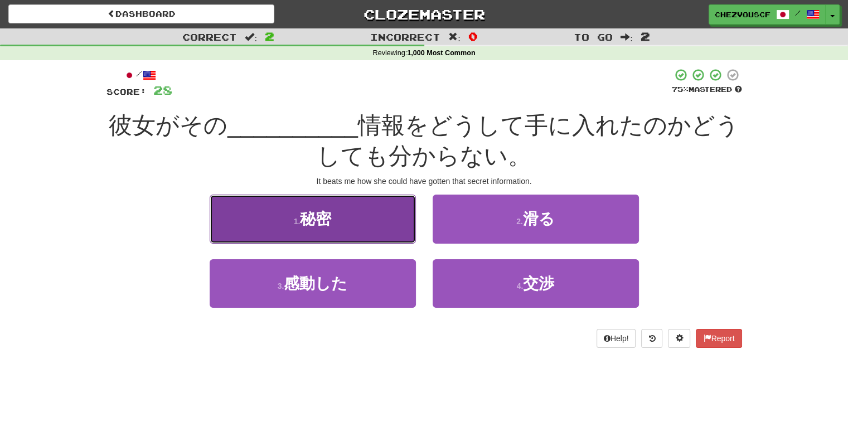
click at [385, 216] on button "1 . 秘密" at bounding box center [313, 219] width 206 height 49
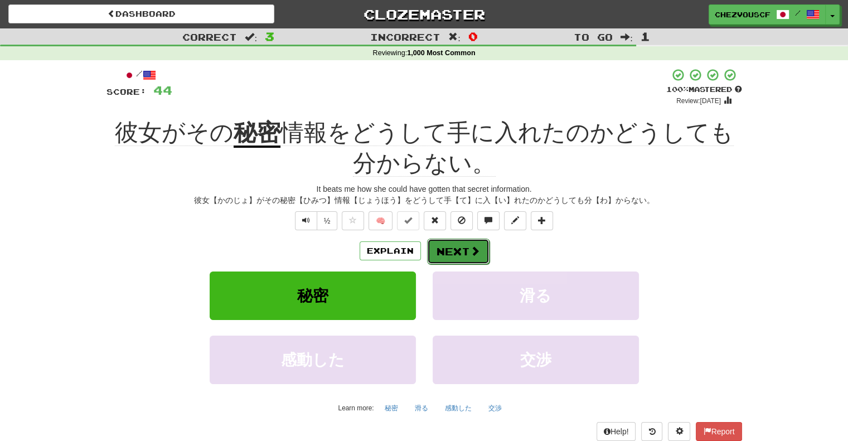
click at [459, 251] on button "Next" at bounding box center [458, 252] width 62 height 26
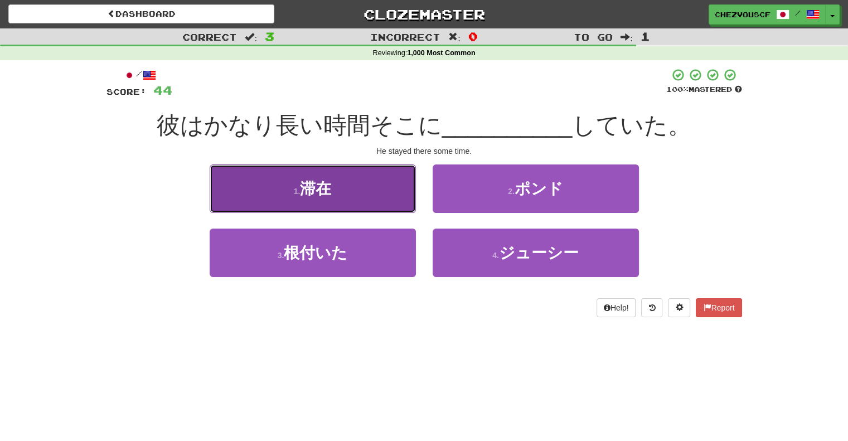
click at [395, 207] on button "1 . 滞在" at bounding box center [313, 188] width 206 height 49
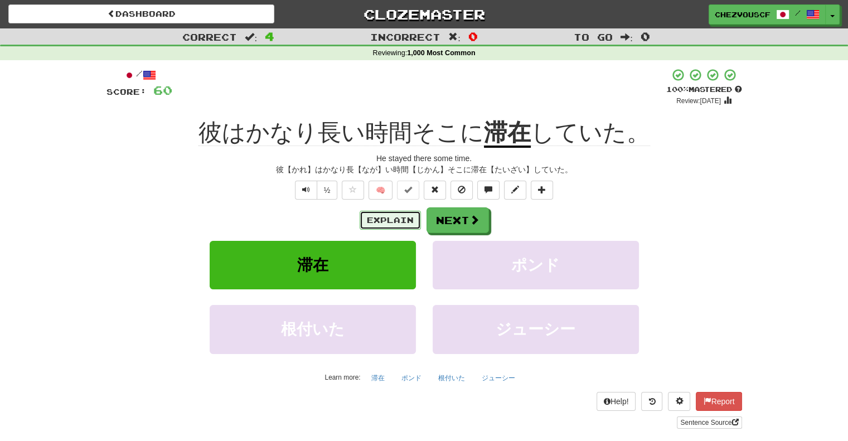
click at [399, 225] on button "Explain" at bounding box center [390, 220] width 61 height 19
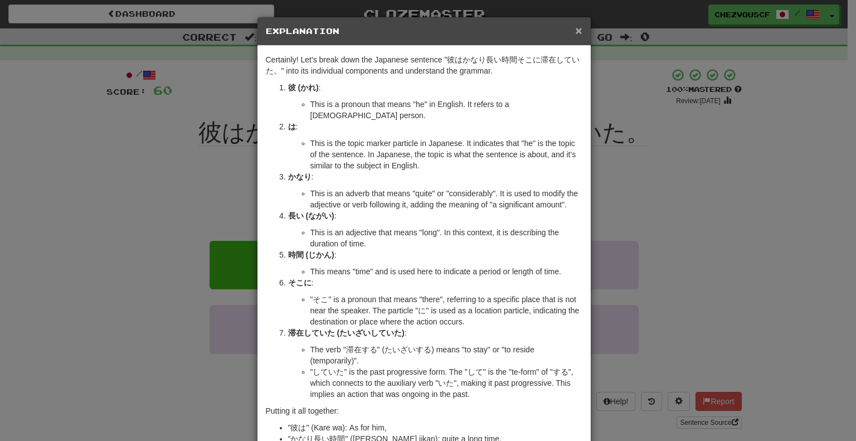
click at [575, 31] on span "×" at bounding box center [578, 30] width 7 height 13
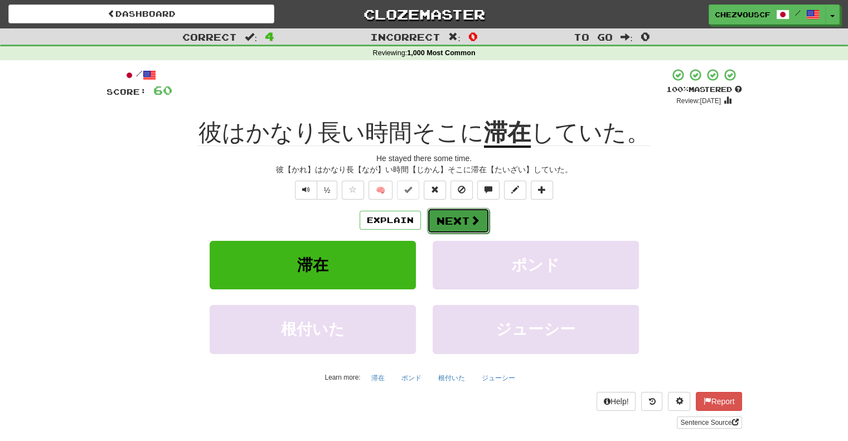
click at [475, 222] on span at bounding box center [475, 220] width 10 height 10
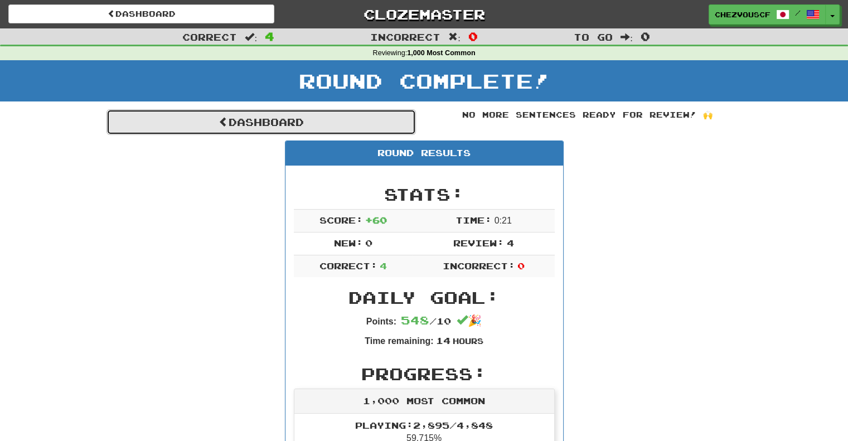
click at [306, 124] on link "Dashboard" at bounding box center [260, 122] width 309 height 26
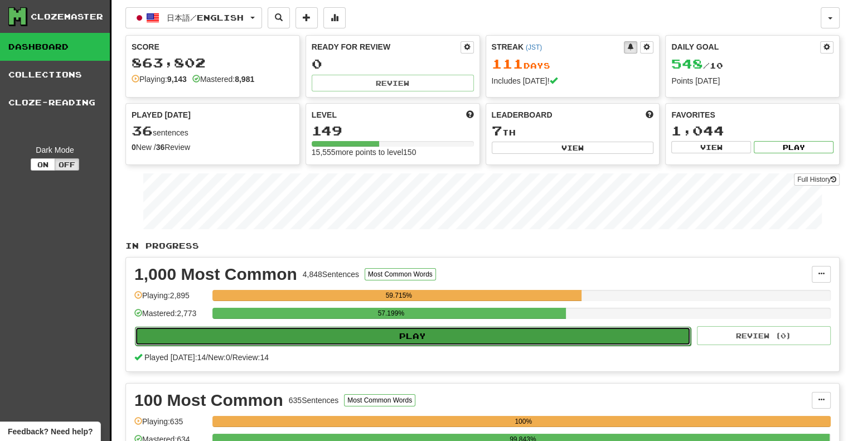
click at [364, 327] on button "Play" at bounding box center [413, 336] width 556 height 19
select select "**"
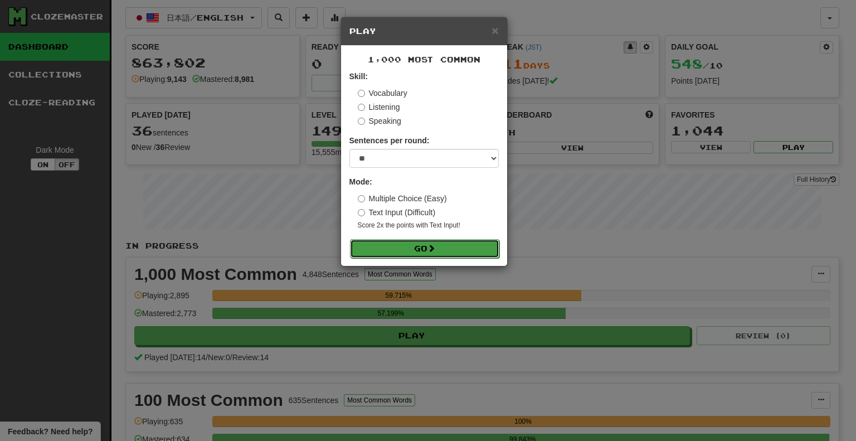
click at [402, 250] on button "Go" at bounding box center [424, 248] width 149 height 19
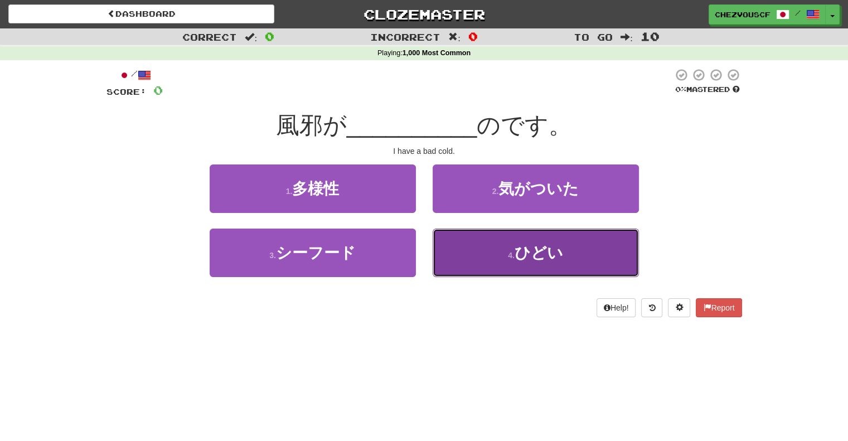
click at [461, 265] on button "4 . ひどい" at bounding box center [536, 253] width 206 height 49
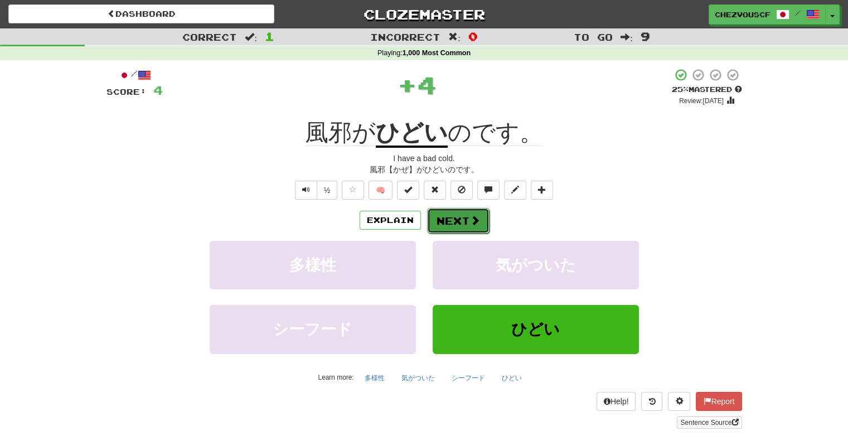
click at [456, 222] on button "Next" at bounding box center [458, 221] width 62 height 26
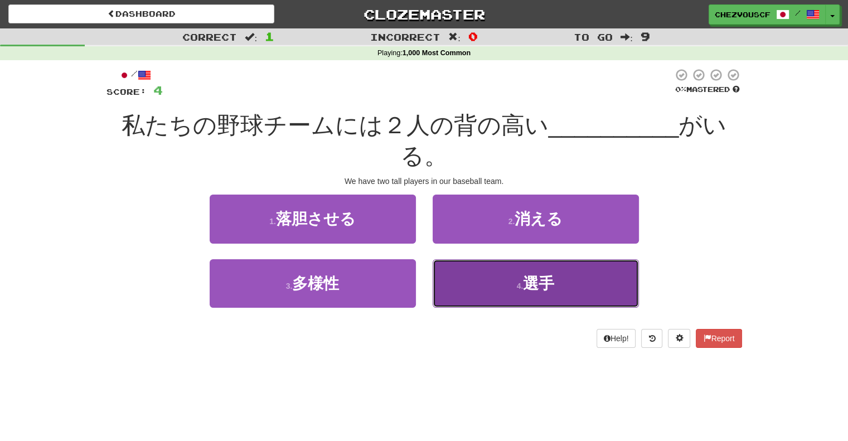
click at [482, 275] on button "4 . 選手" at bounding box center [536, 283] width 206 height 49
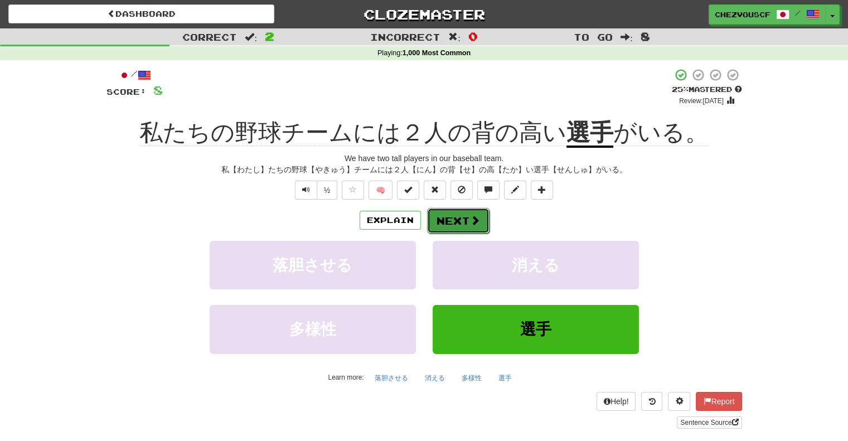
click at [471, 222] on span at bounding box center [475, 220] width 10 height 10
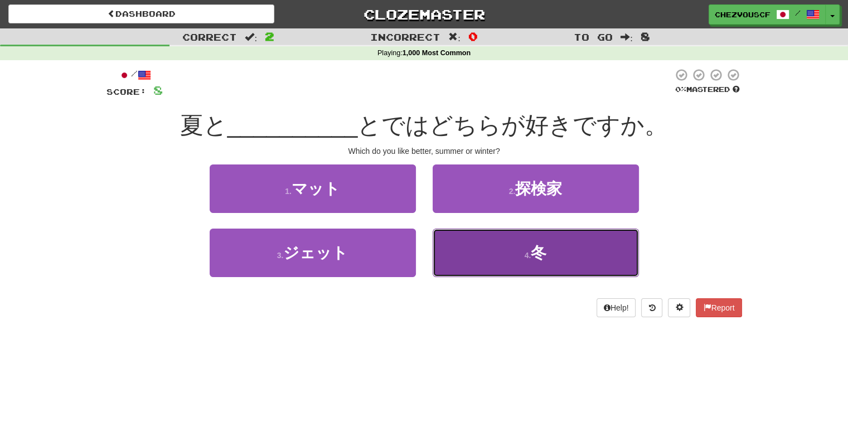
click at [481, 241] on button "4 . 冬" at bounding box center [536, 253] width 206 height 49
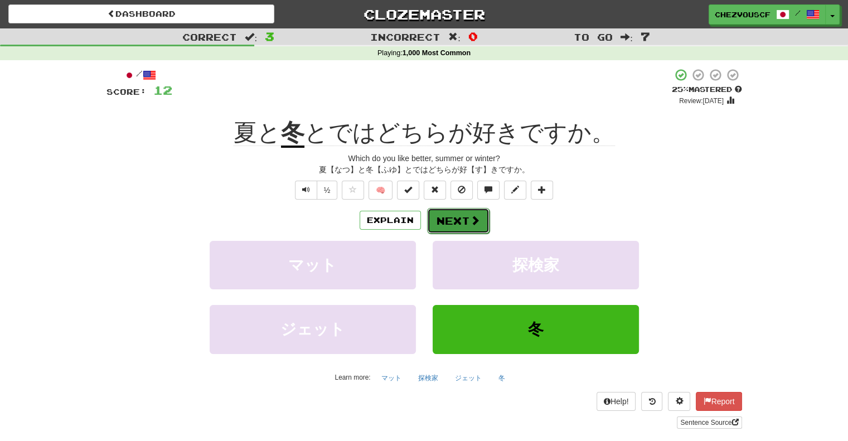
click at [472, 220] on span at bounding box center [475, 220] width 10 height 10
